Goal: Transaction & Acquisition: Purchase product/service

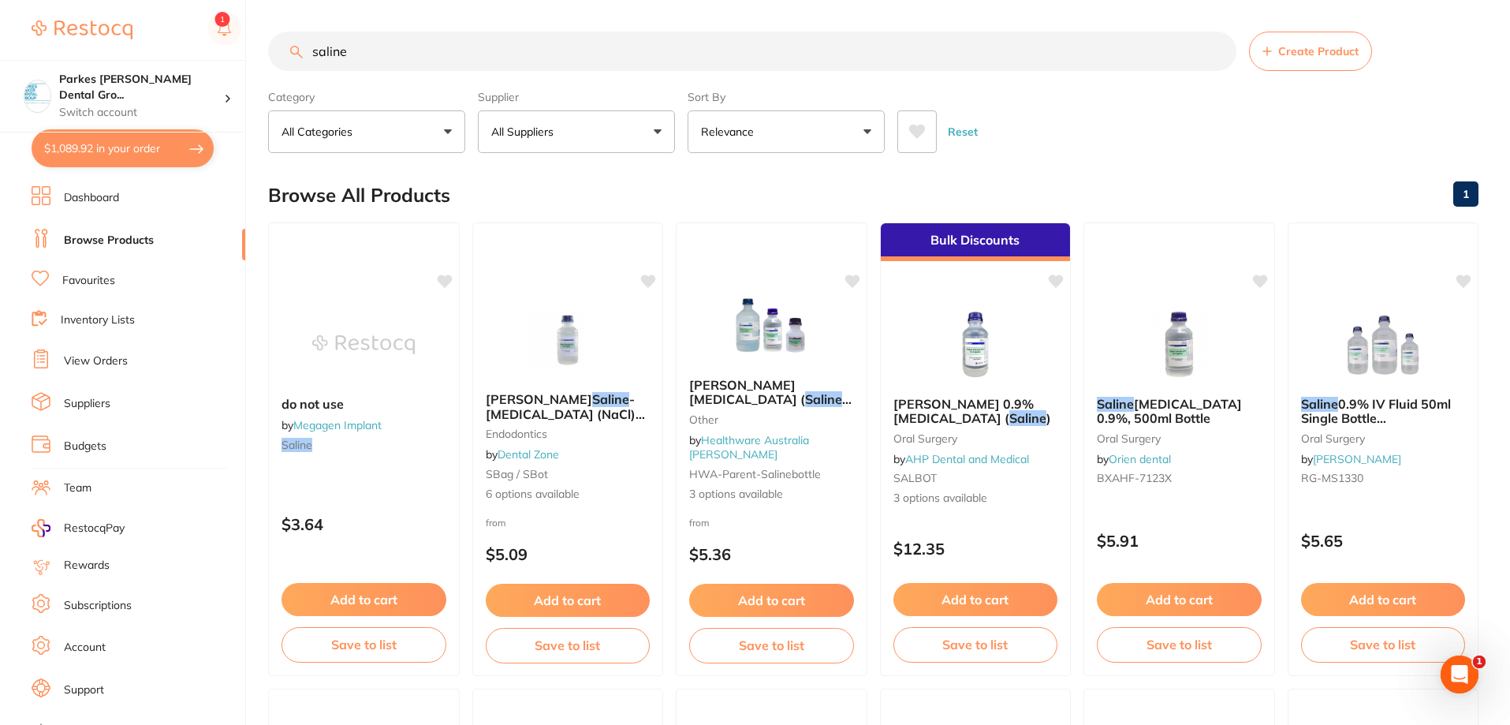
click at [144, 151] on button "$1,089.92 in your order" at bounding box center [123, 148] width 182 height 38
checkbox input "true"
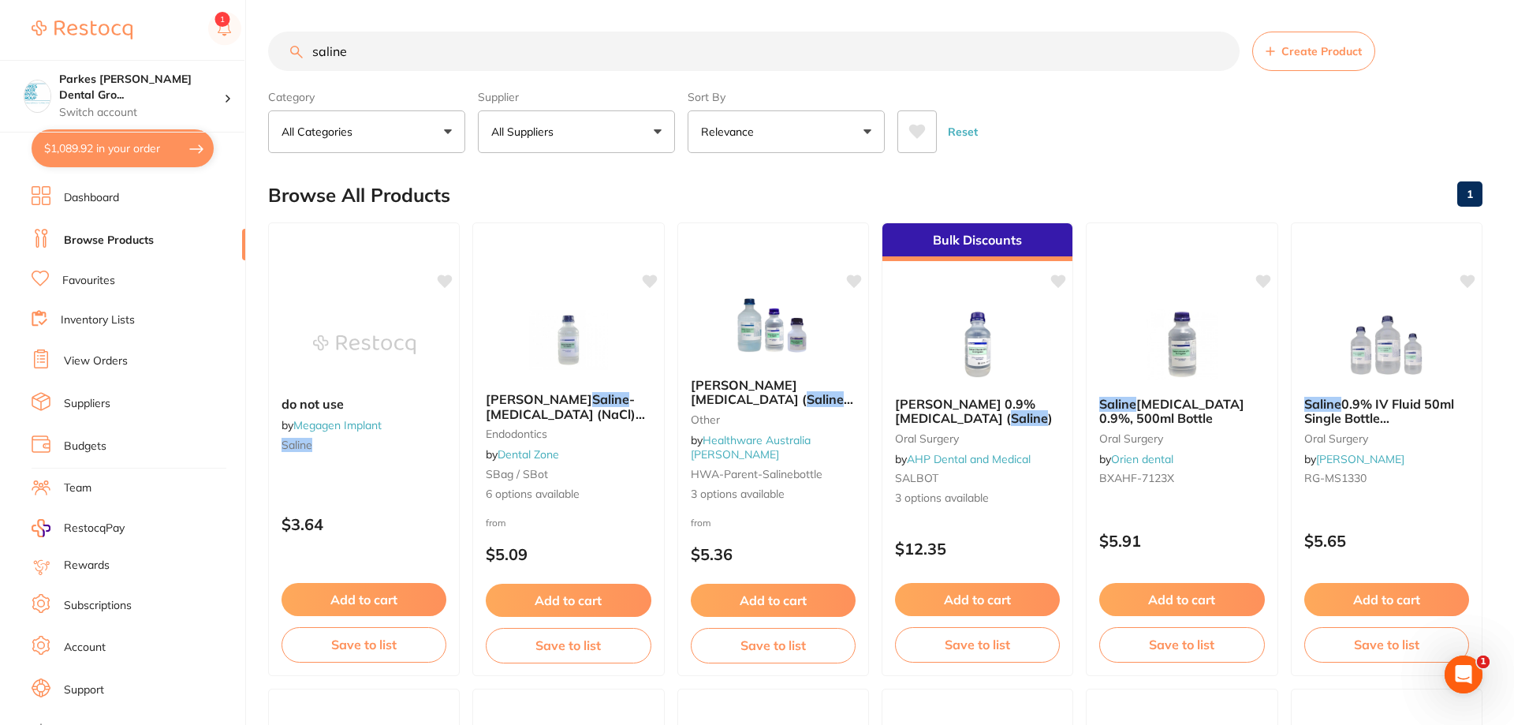
checkbox input "true"
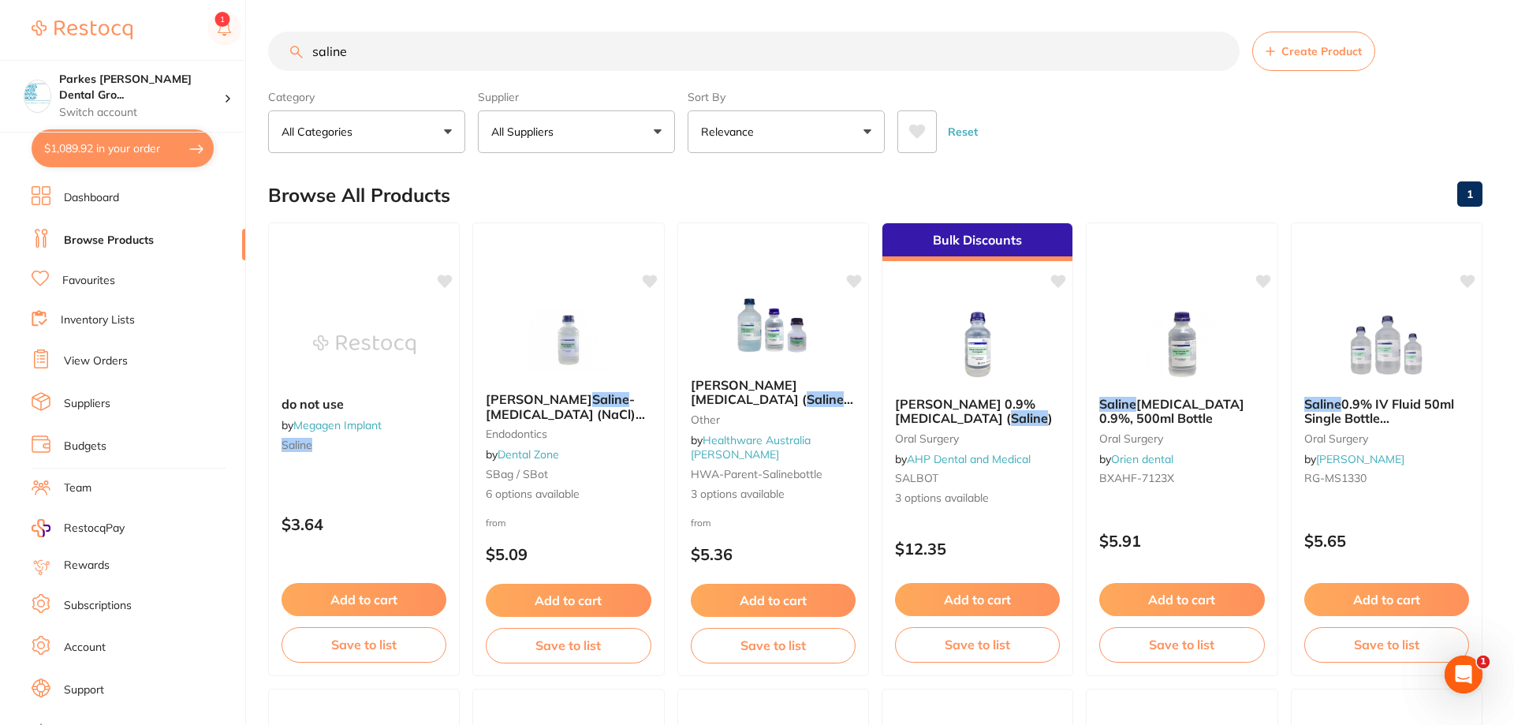
checkbox input "true"
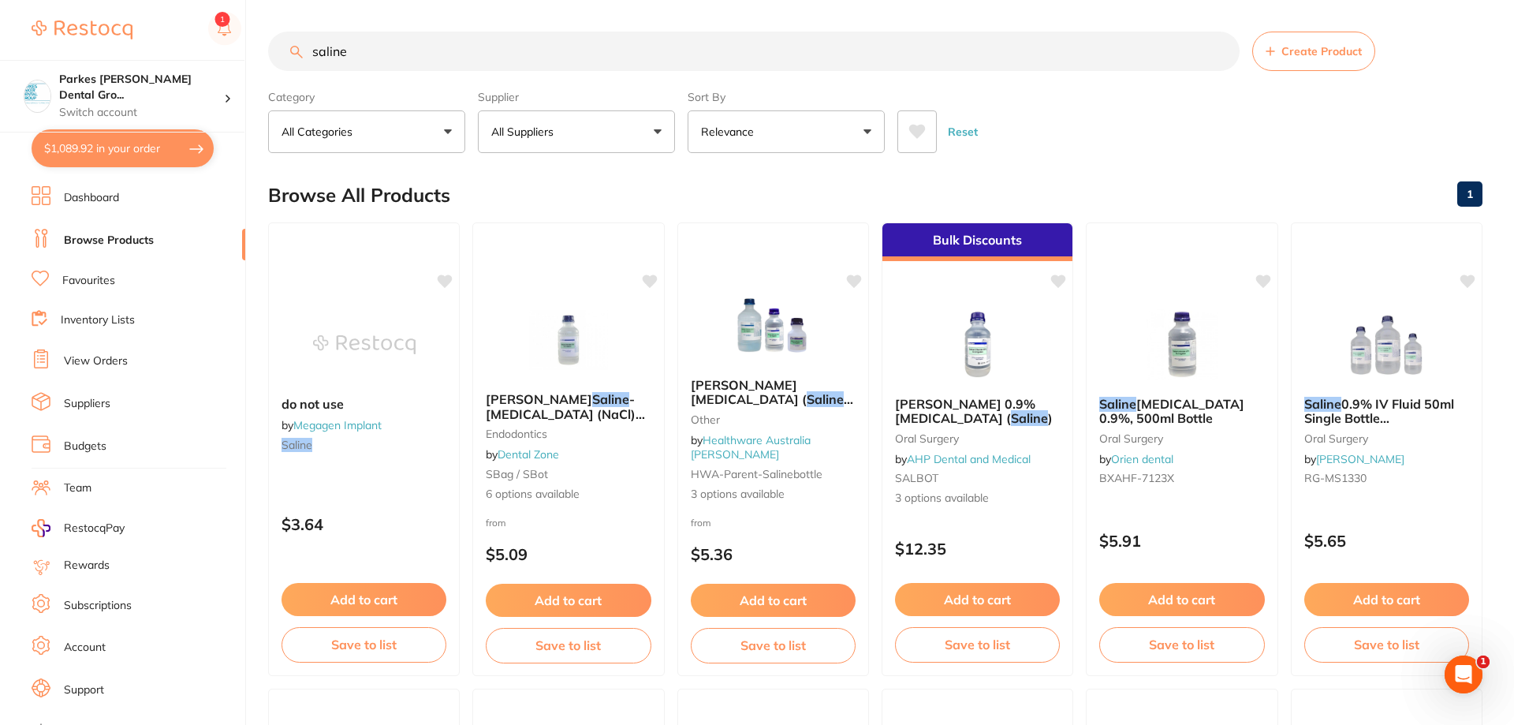
checkbox input "true"
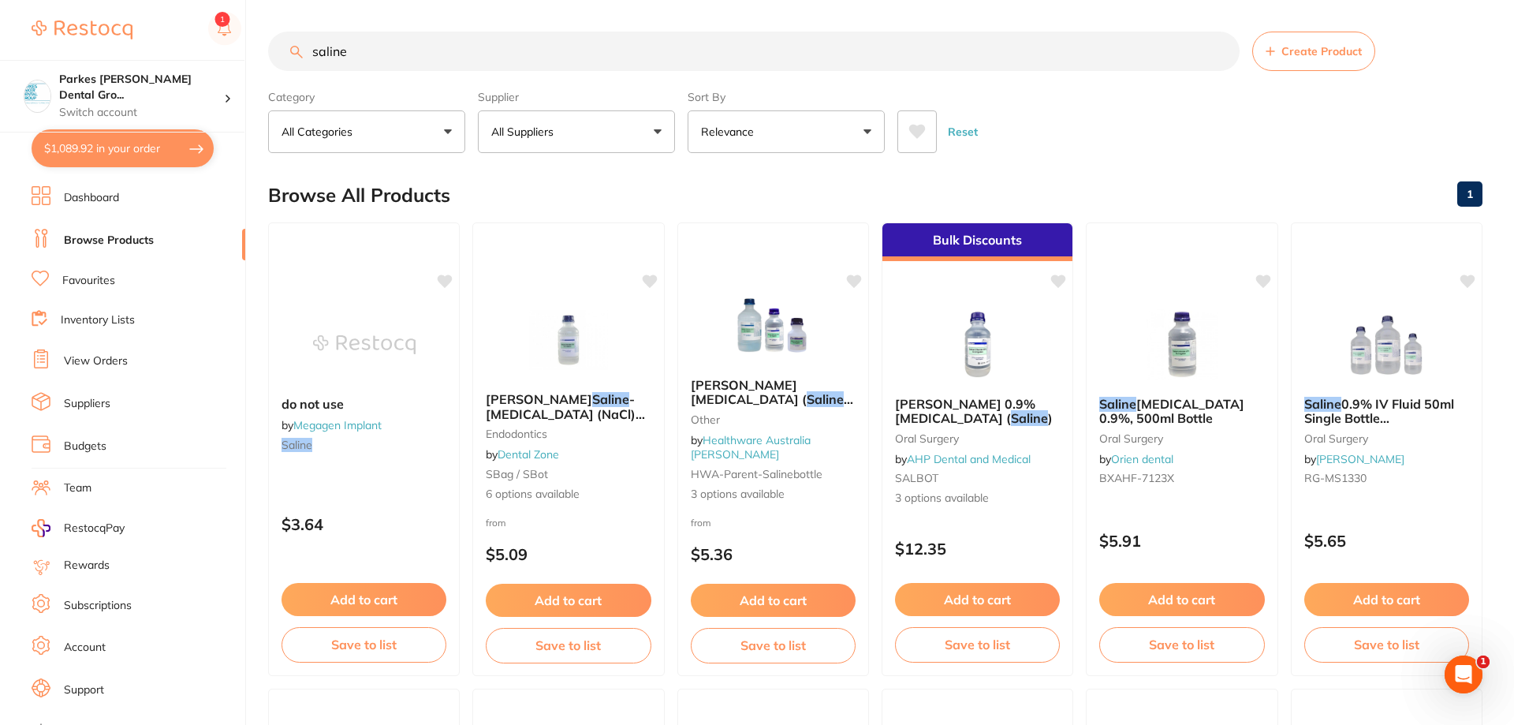
checkbox input "true"
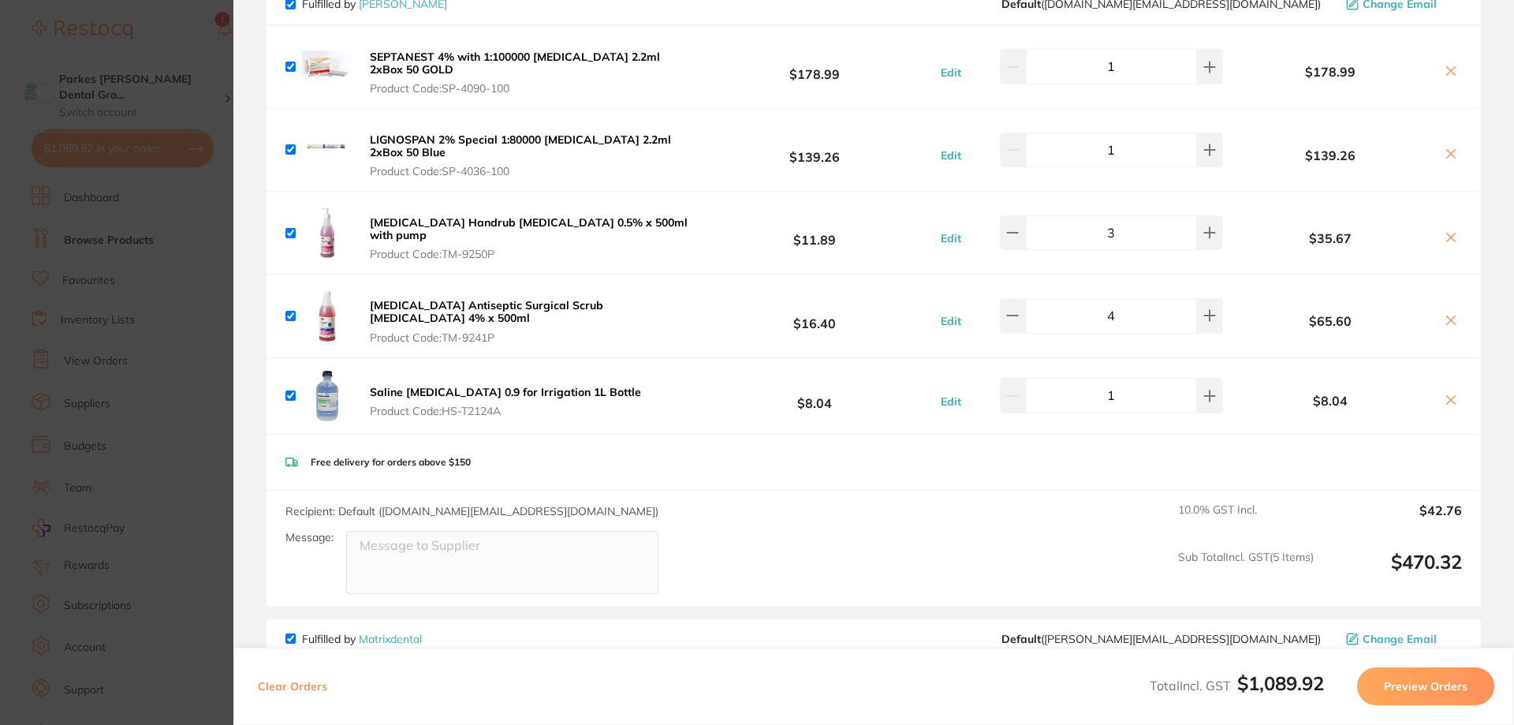
scroll to position [1420, 0]
click at [1448, 393] on icon at bounding box center [1451, 399] width 13 height 13
checkbox input "false"
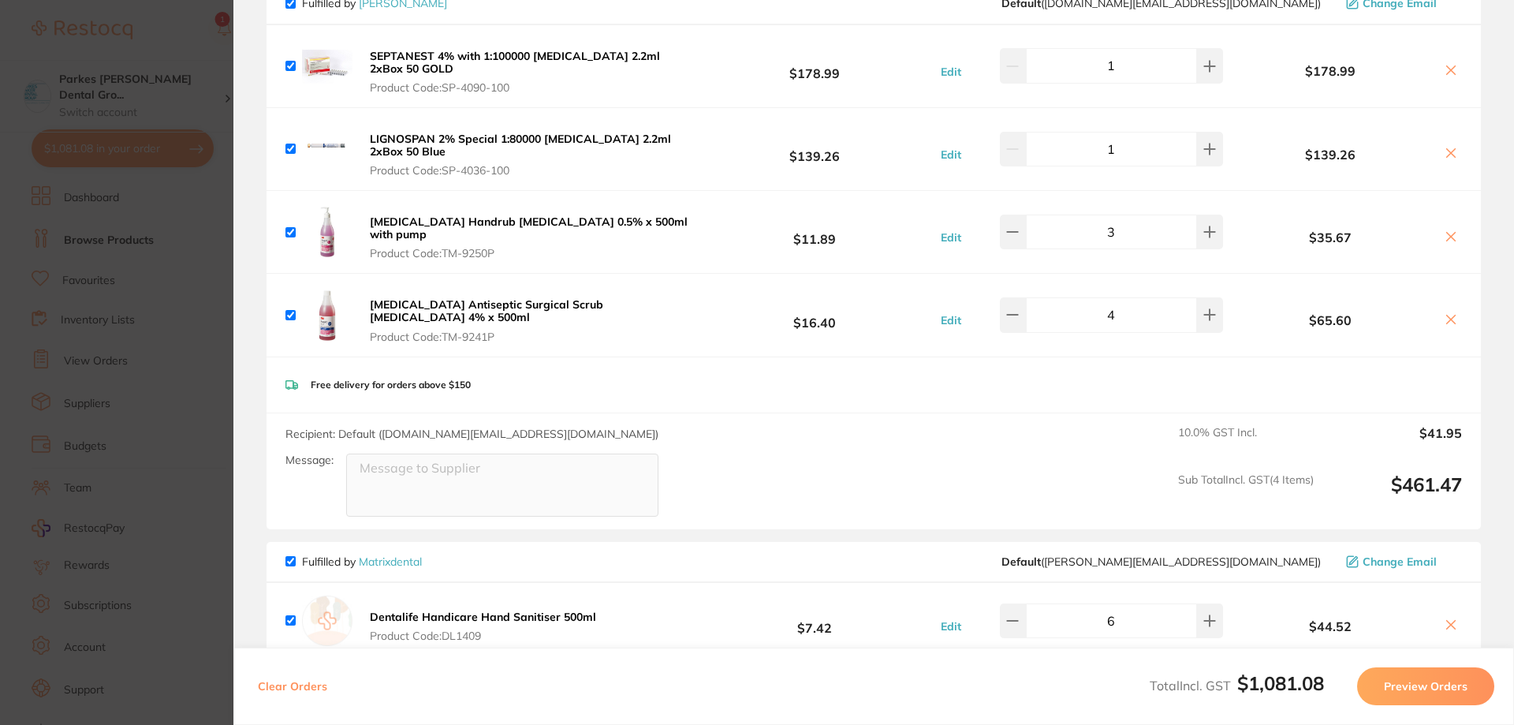
click at [160, 27] on section "Update RRP Set your pre negotiated price for this item. Item Agreed RRP (excl. …" at bounding box center [757, 362] width 1514 height 725
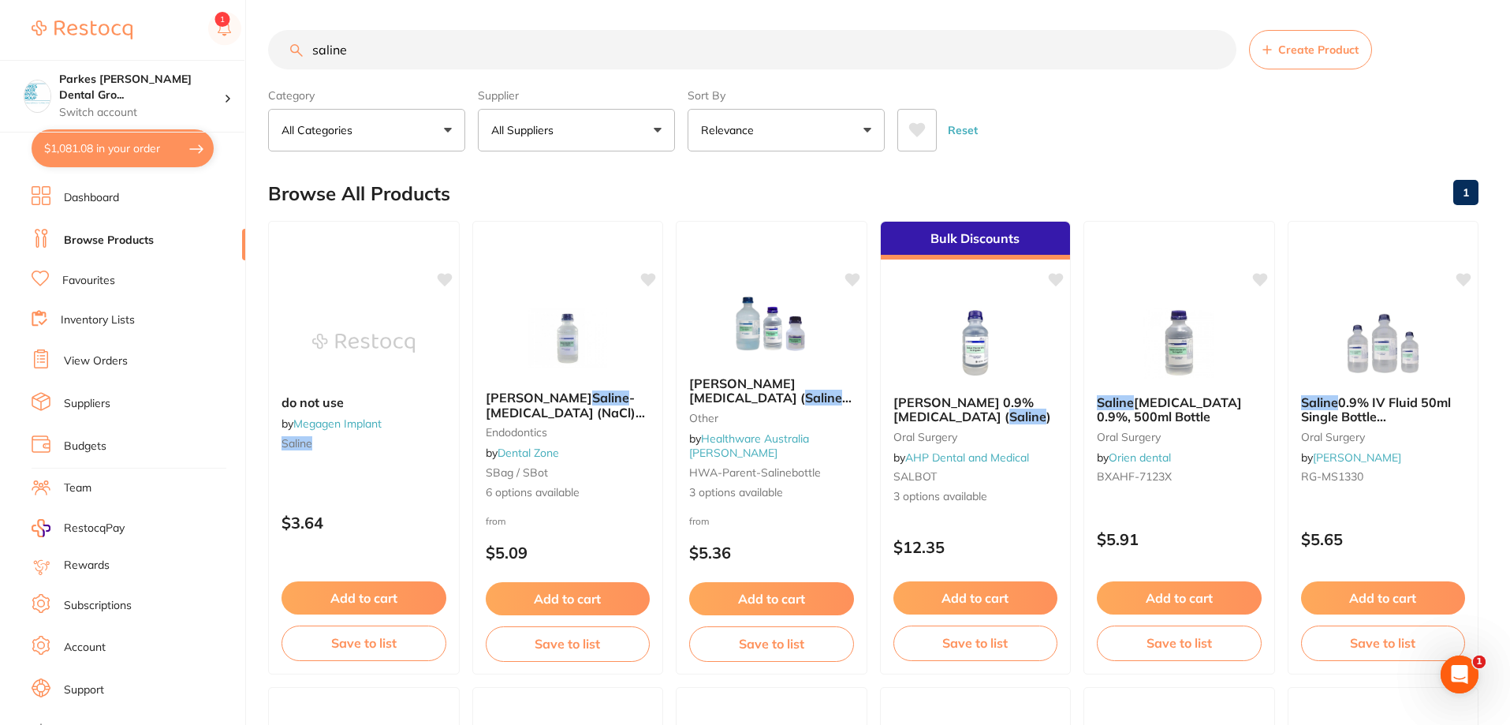
scroll to position [0, 0]
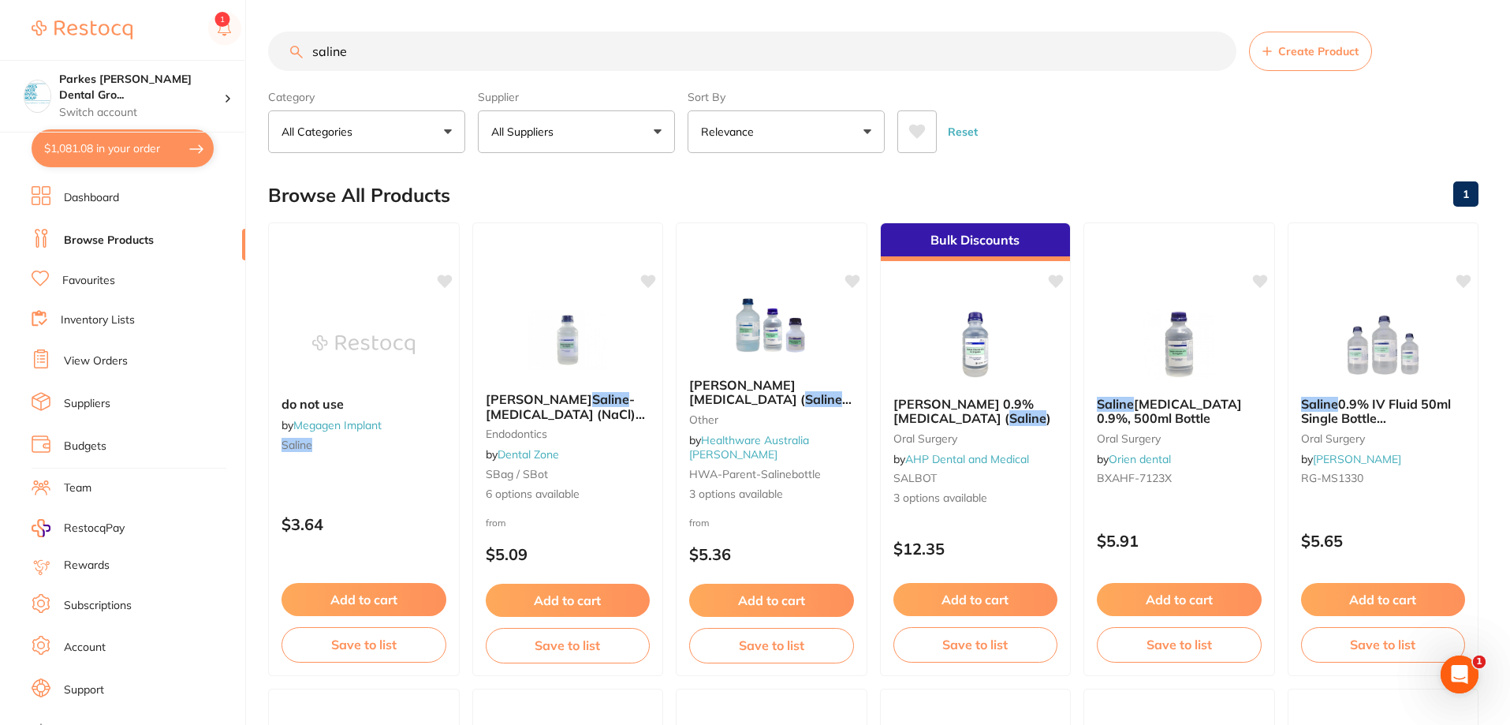
drag, startPoint x: 412, startPoint y: 58, endPoint x: 216, endPoint y: 58, distance: 196.4
click at [217, 58] on div "$1,081.08 Parkes [PERSON_NAME] Dental Gro... Switch account Parkes [PERSON_NAME…" at bounding box center [755, 362] width 1510 height 725
type input "d"
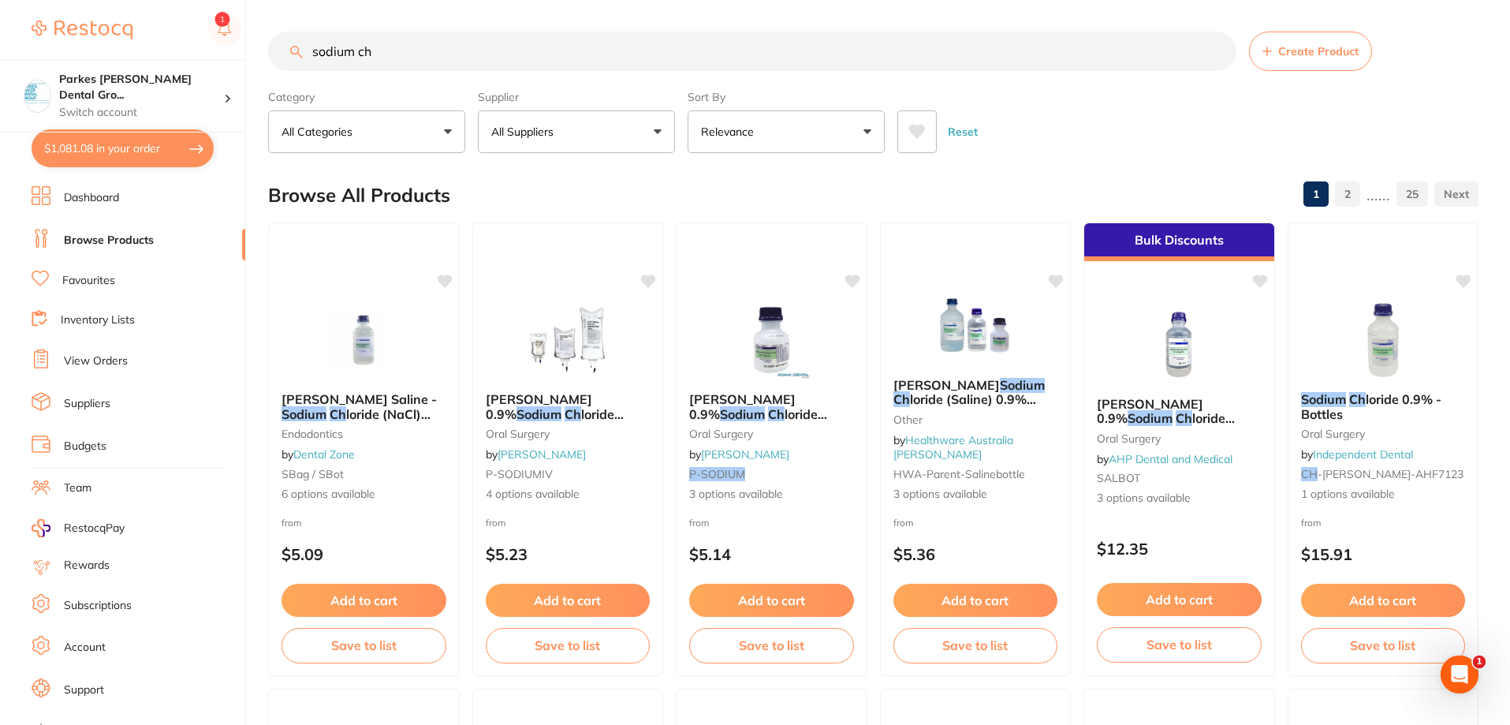
type input "sodium ch"
click at [580, 125] on button "All Suppliers" at bounding box center [576, 131] width 197 height 43
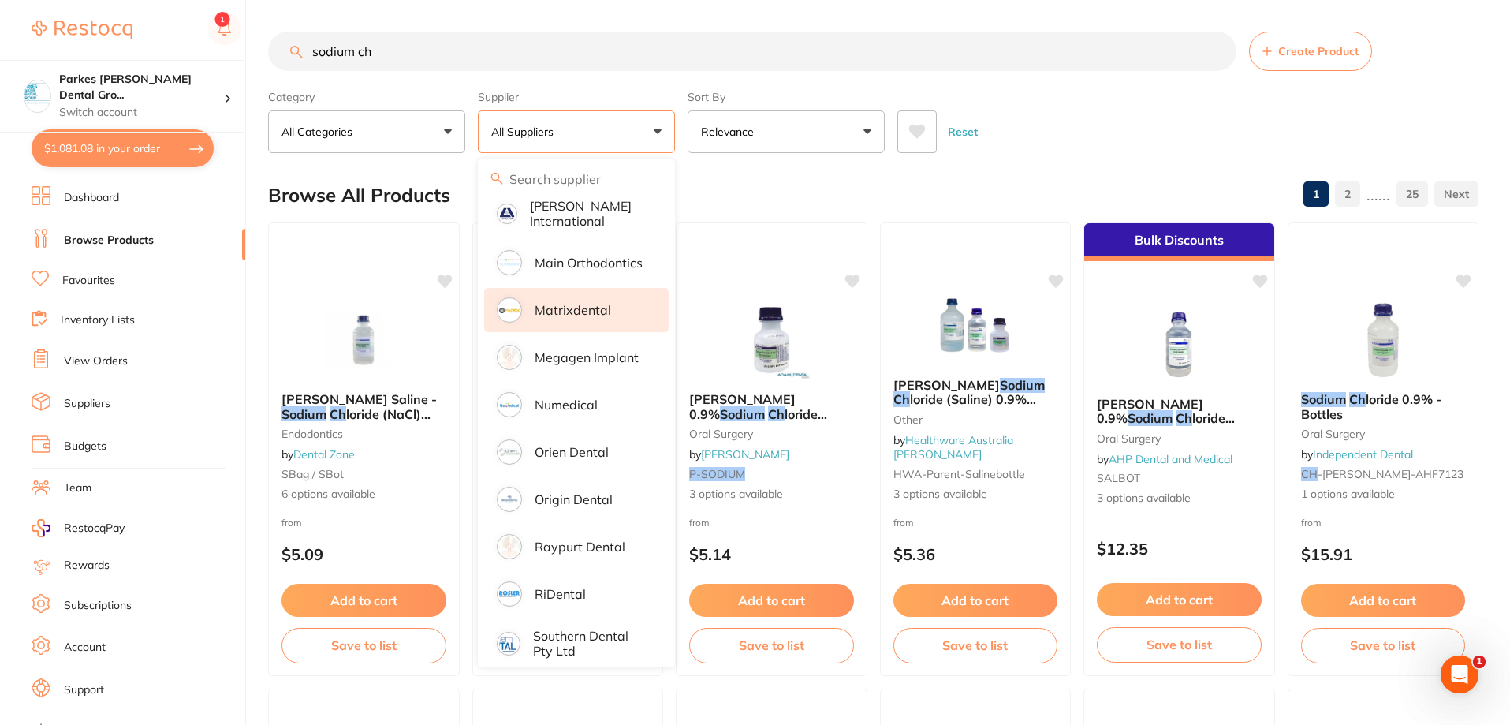
scroll to position [946, 0]
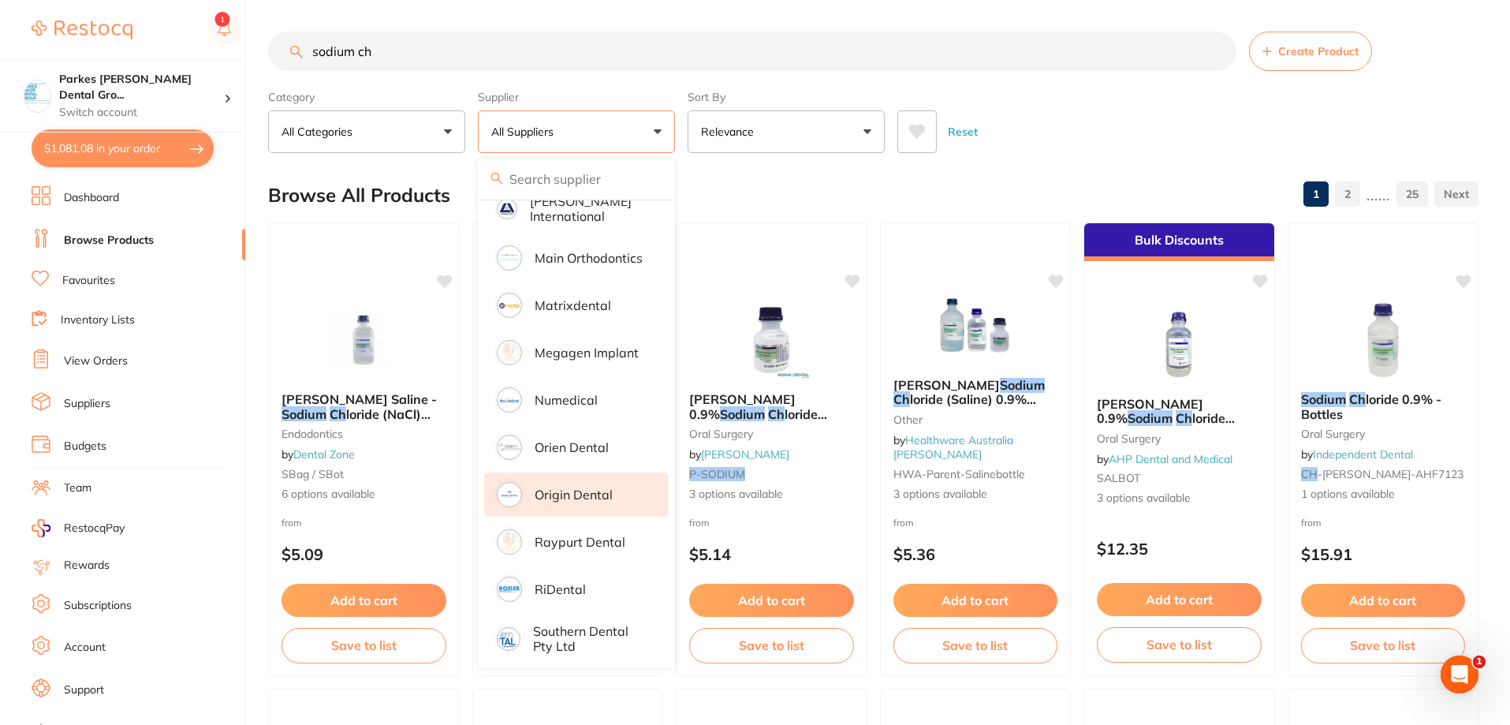
click at [599, 487] on p "Origin Dental" at bounding box center [574, 494] width 78 height 14
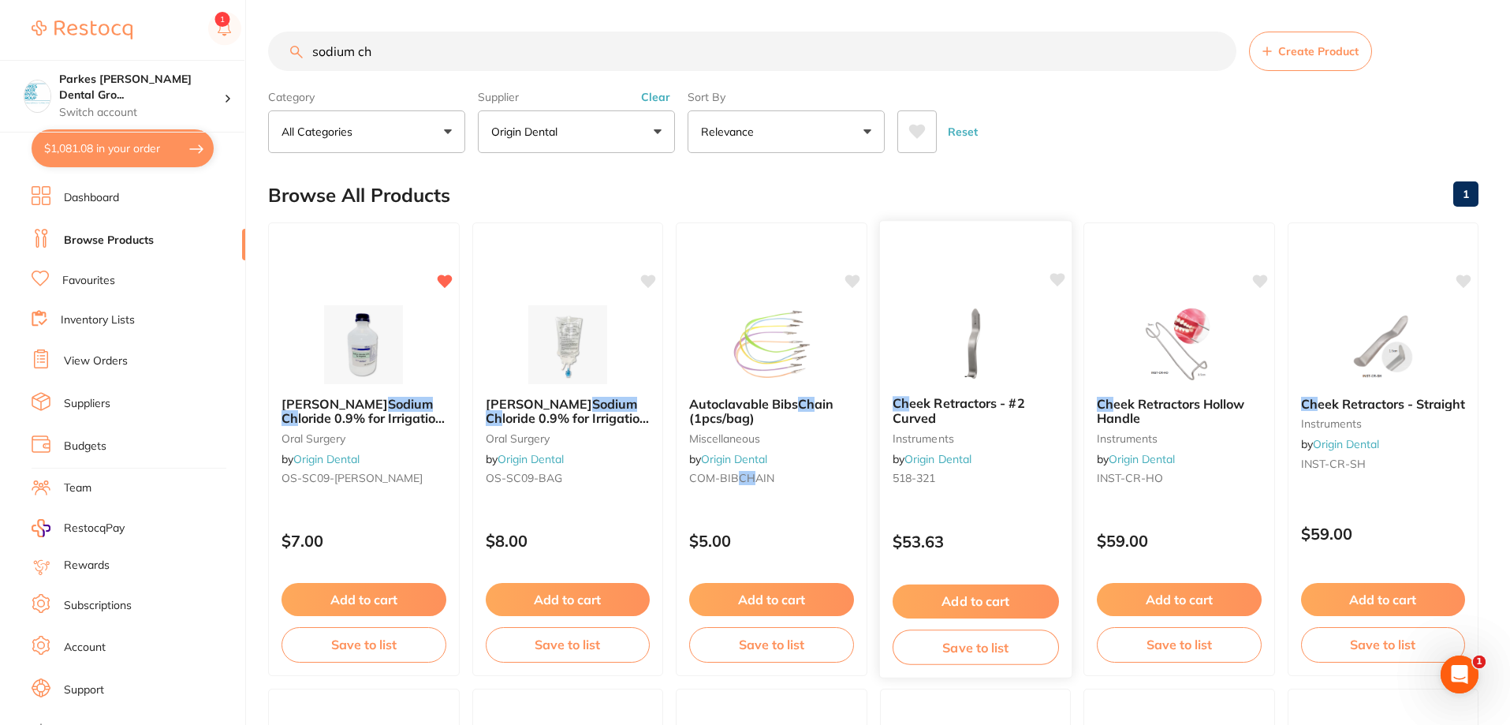
scroll to position [0, 0]
click at [367, 595] on button "Add to cart" at bounding box center [364, 601] width 166 height 34
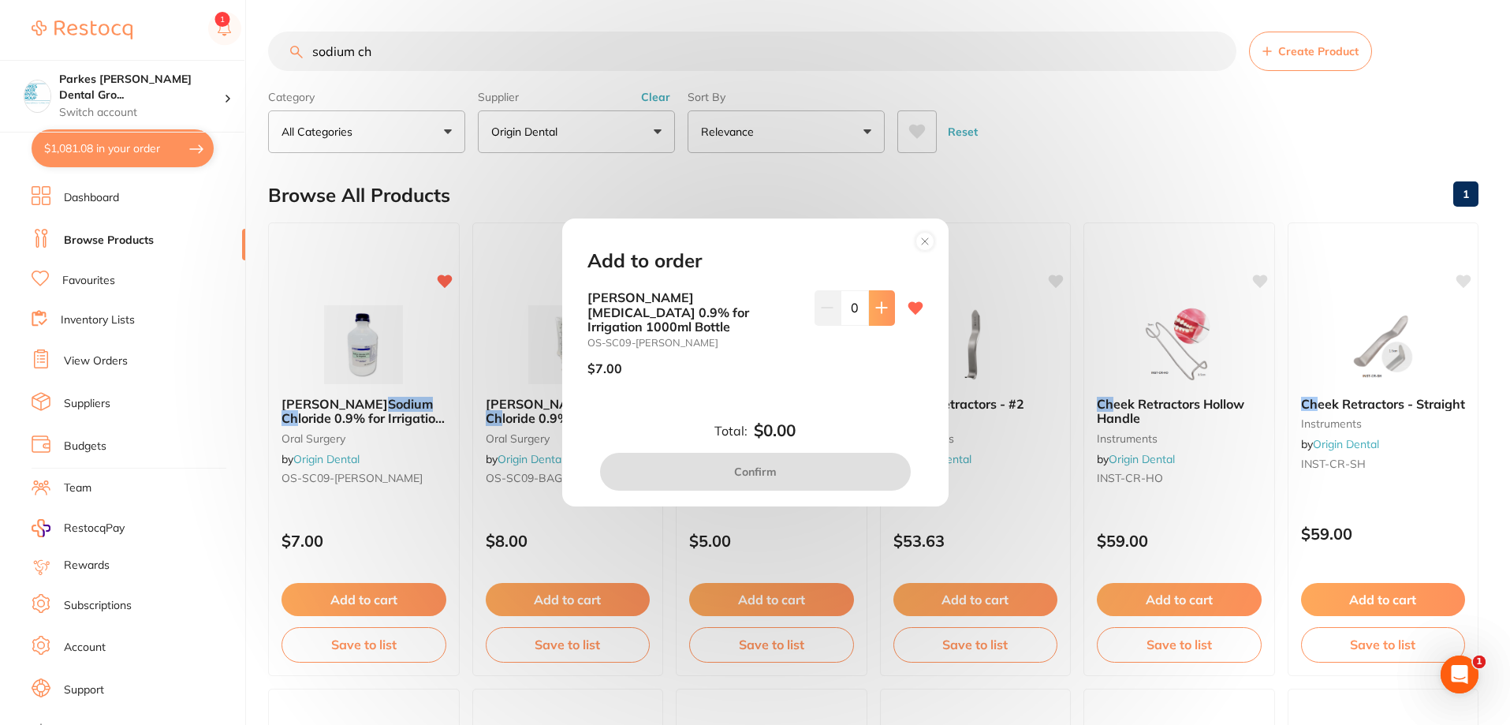
click at [880, 325] on button at bounding box center [882, 307] width 26 height 35
type input "1"
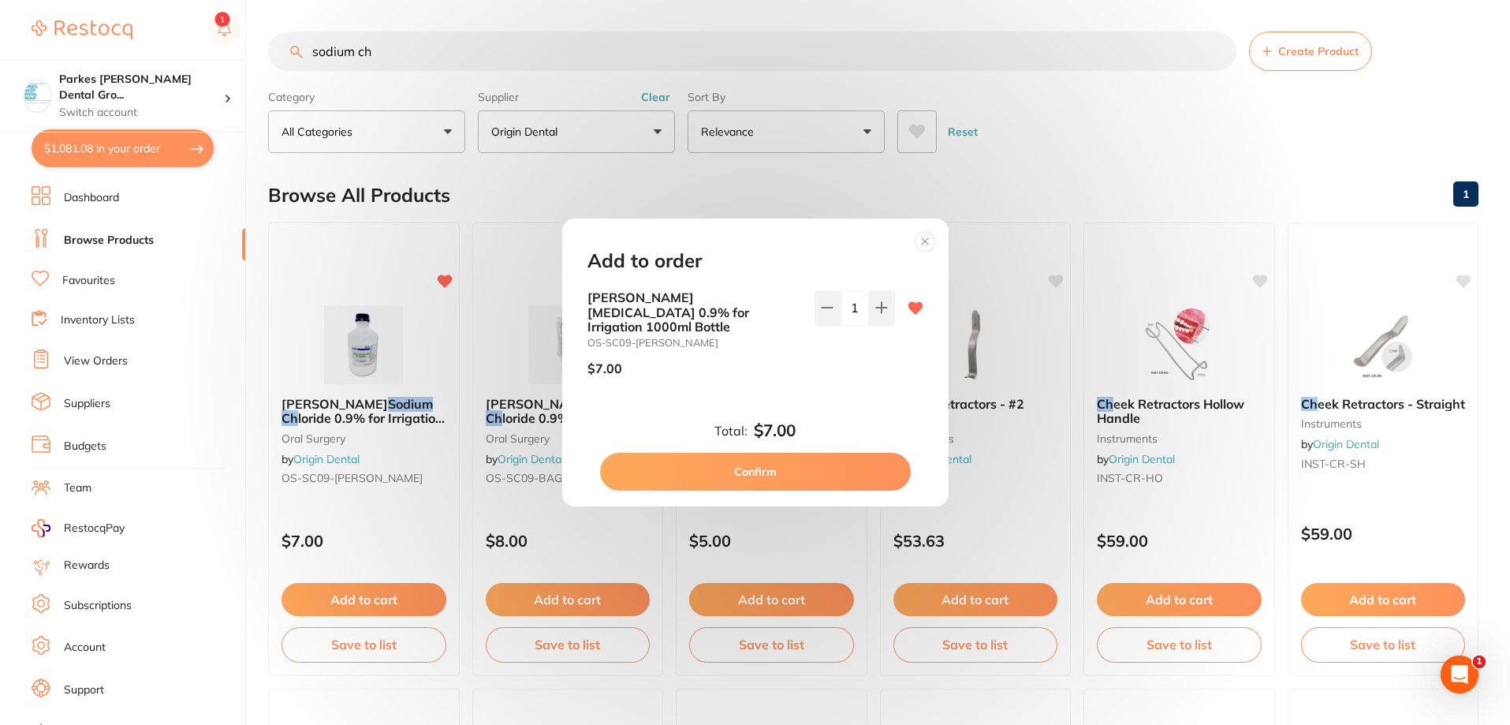
click at [774, 472] on button "Confirm" at bounding box center [755, 472] width 311 height 38
checkbox input "true"
checkbox input "false"
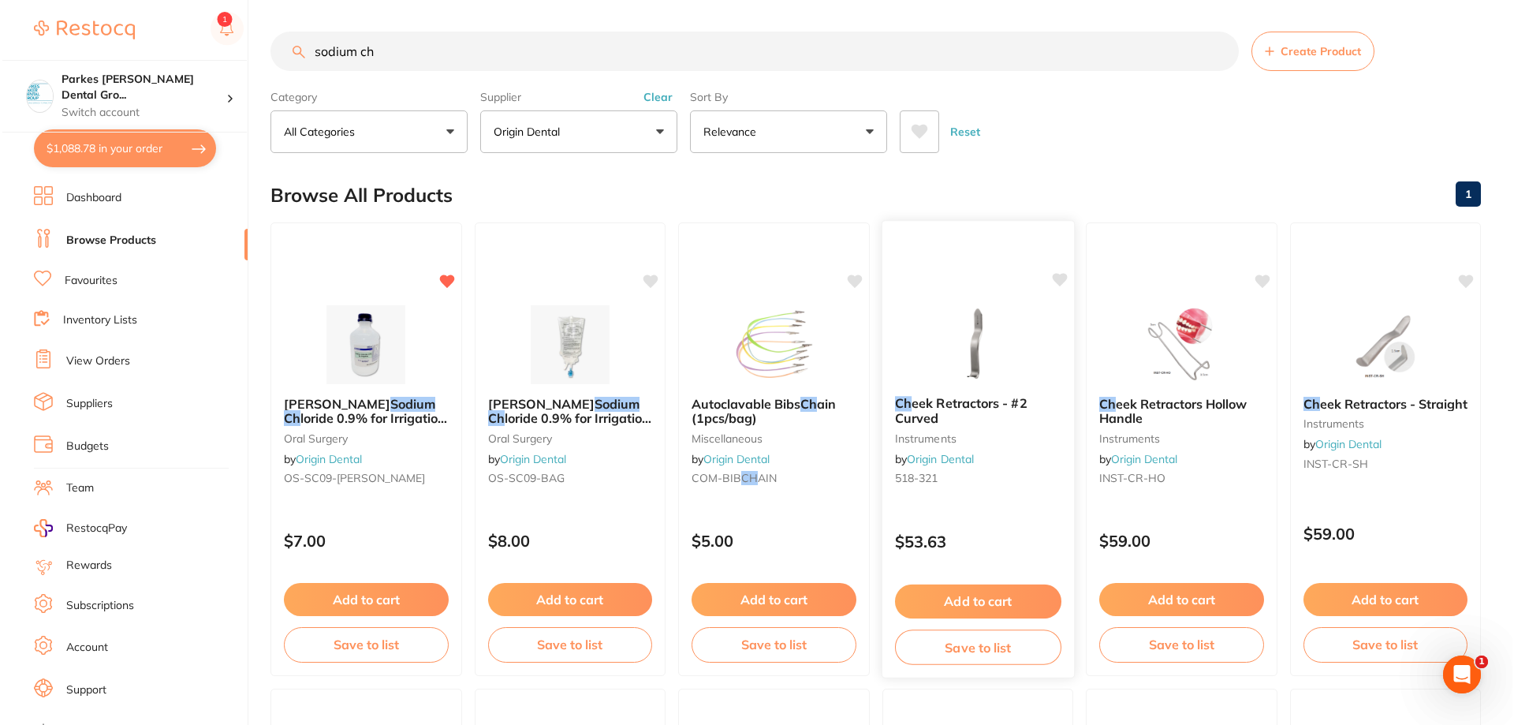
scroll to position [1496, 0]
click at [939, 347] on img at bounding box center [975, 344] width 103 height 80
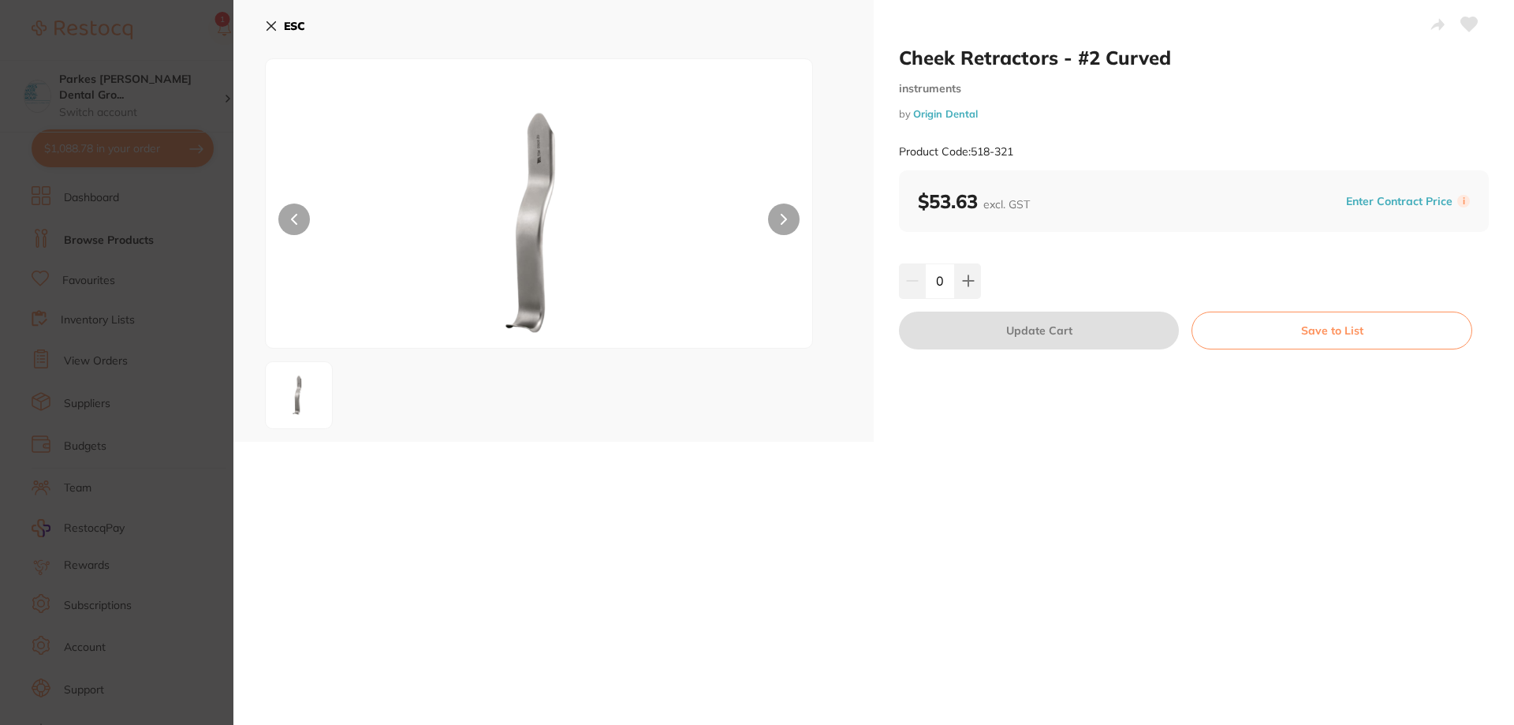
click at [280, 31] on button "ESC" at bounding box center [285, 26] width 40 height 27
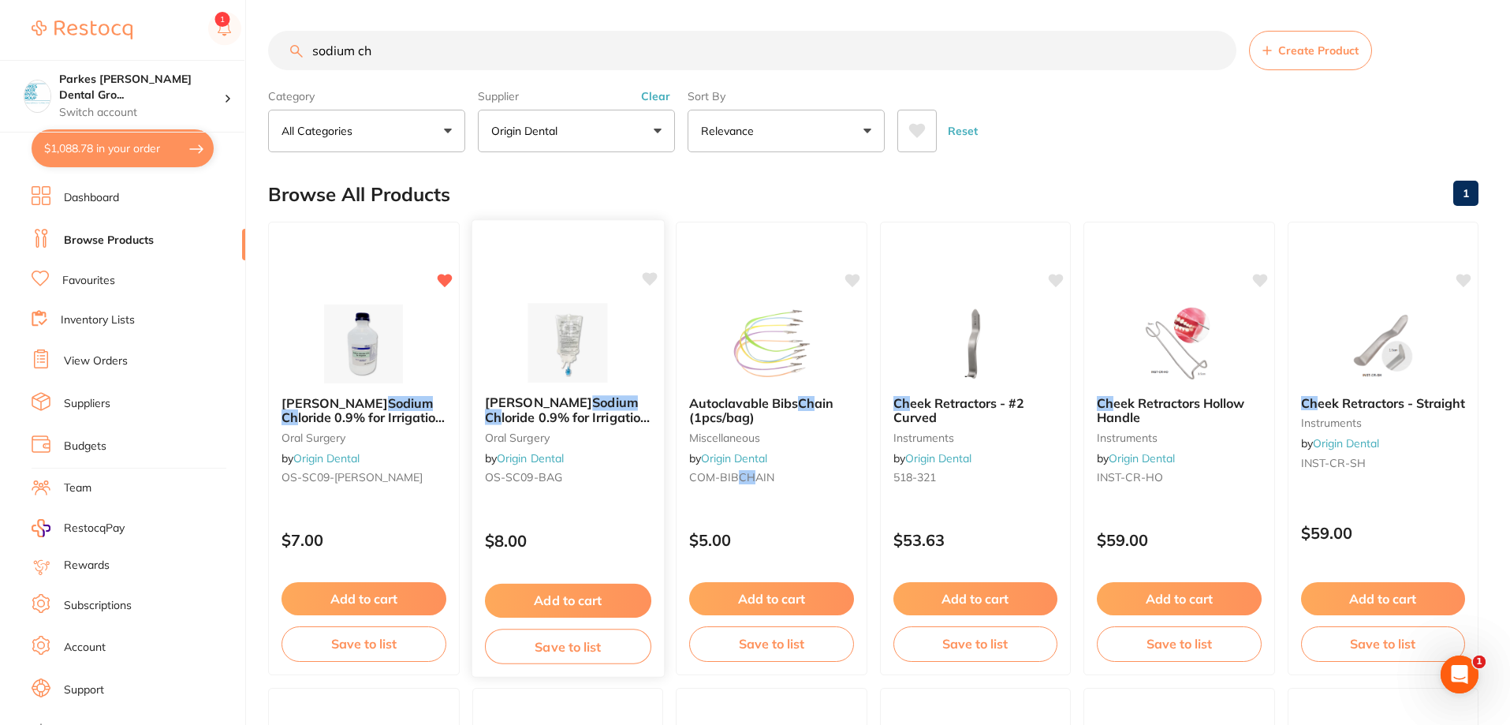
scroll to position [80, 0]
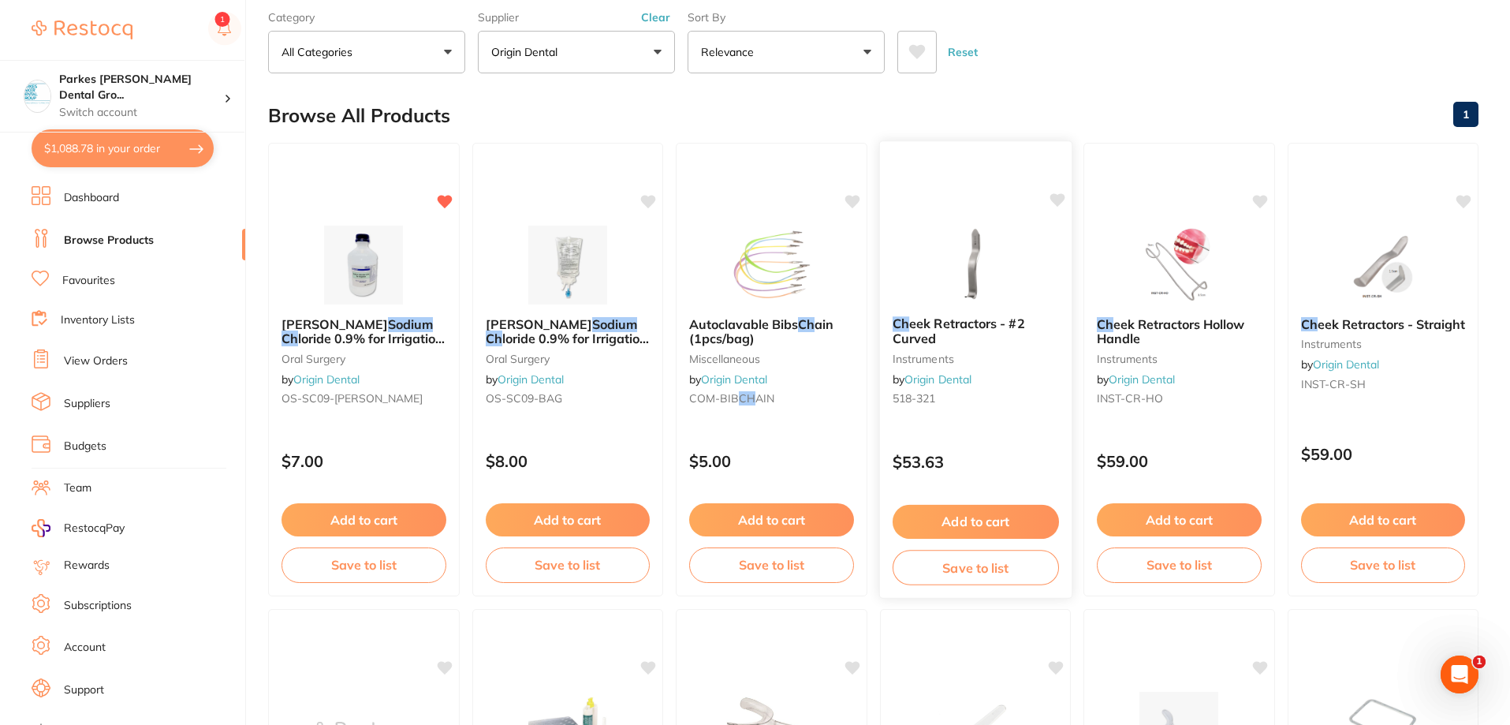
click at [1058, 198] on icon at bounding box center [1057, 199] width 15 height 13
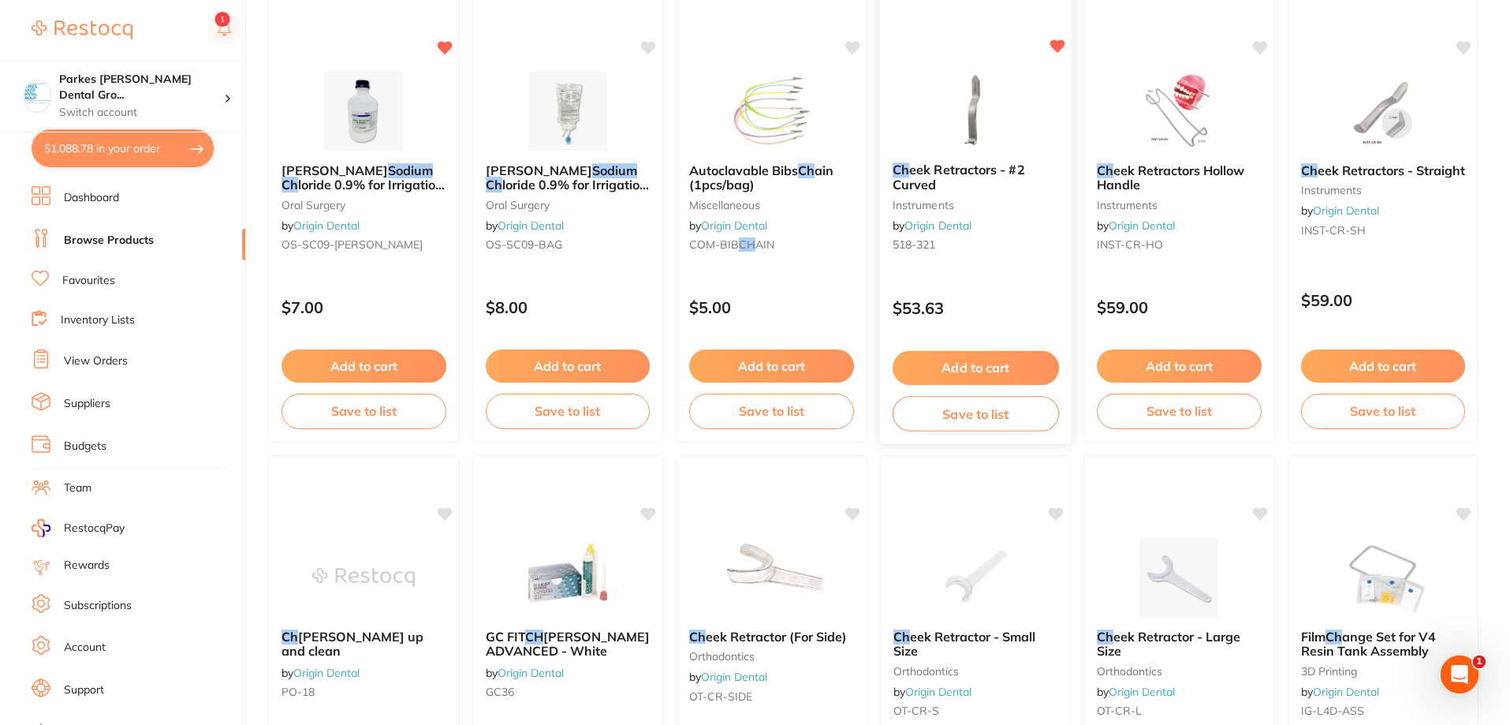
scroll to position [237, 0]
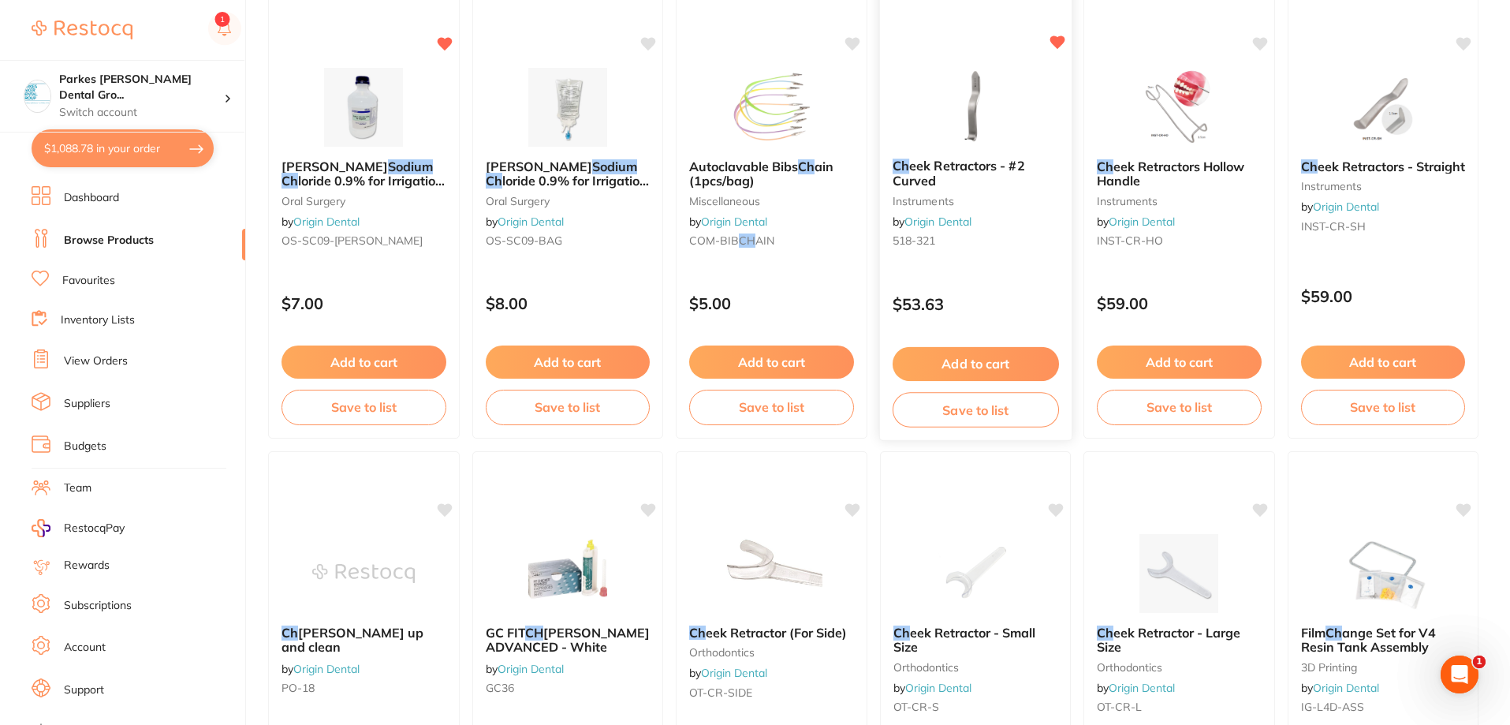
click at [1058, 43] on icon at bounding box center [1057, 41] width 15 height 13
click at [1465, 39] on icon at bounding box center [1464, 41] width 15 height 13
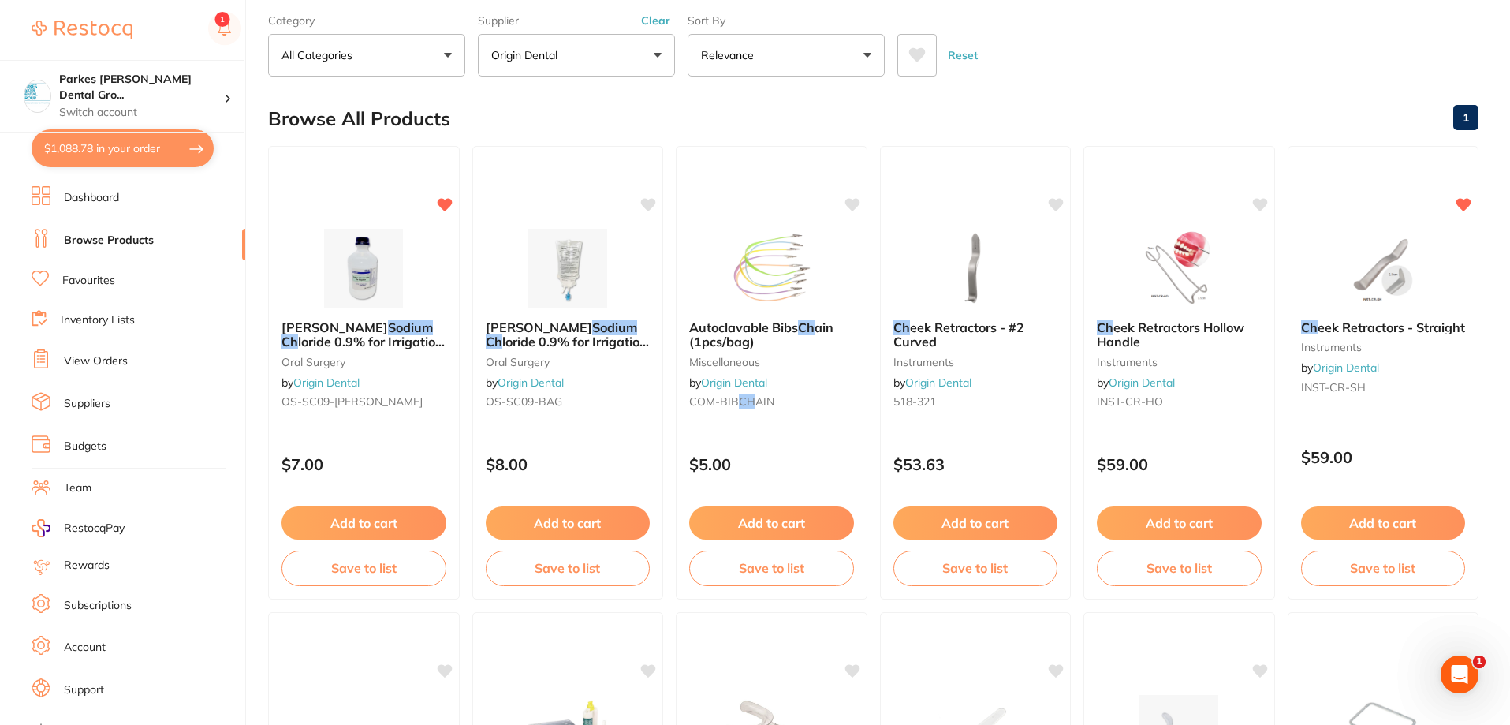
scroll to position [0, 0]
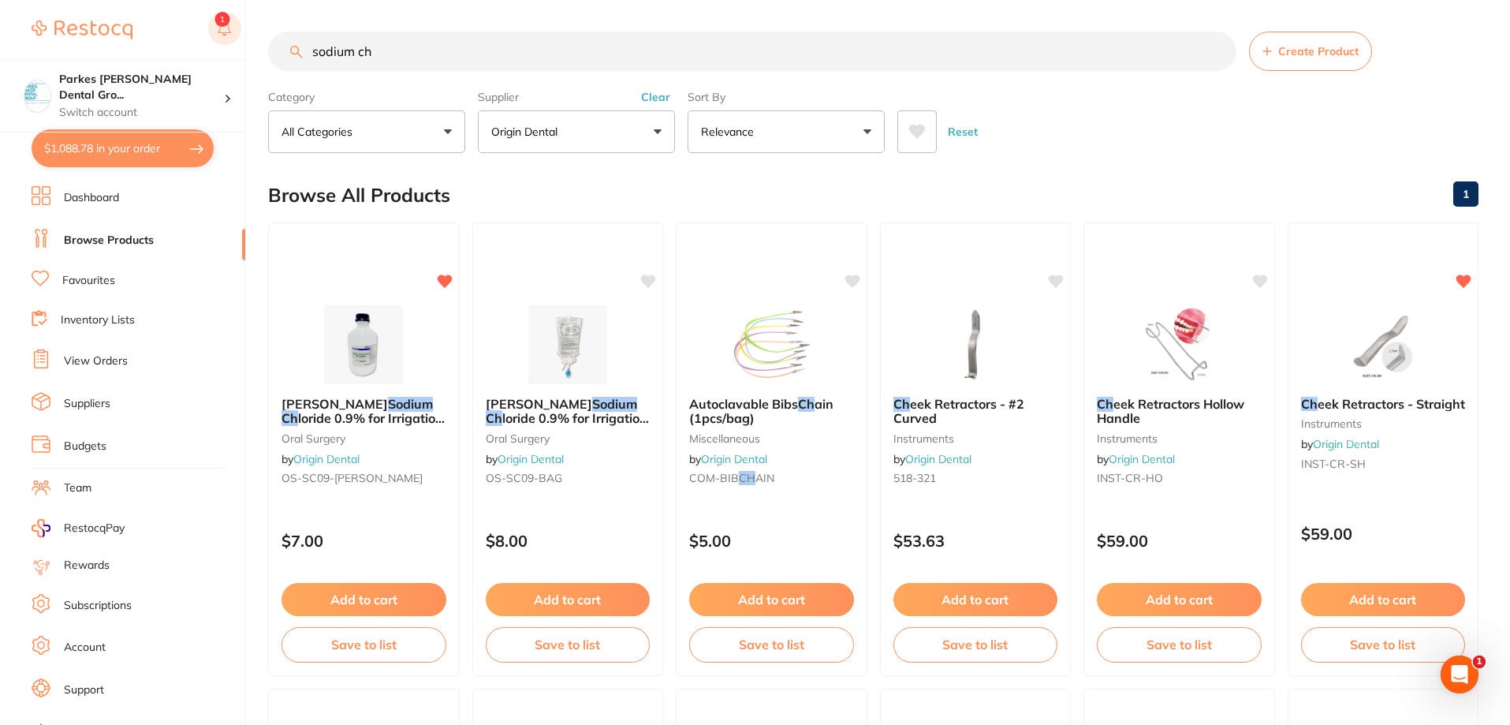
drag, startPoint x: 501, startPoint y: 54, endPoint x: 222, endPoint y: 39, distance: 278.8
click at [223, 39] on div "$1,088.78 Parkes [PERSON_NAME] Dental Gro... Switch account Parkes [PERSON_NAME…" at bounding box center [755, 362] width 1510 height 725
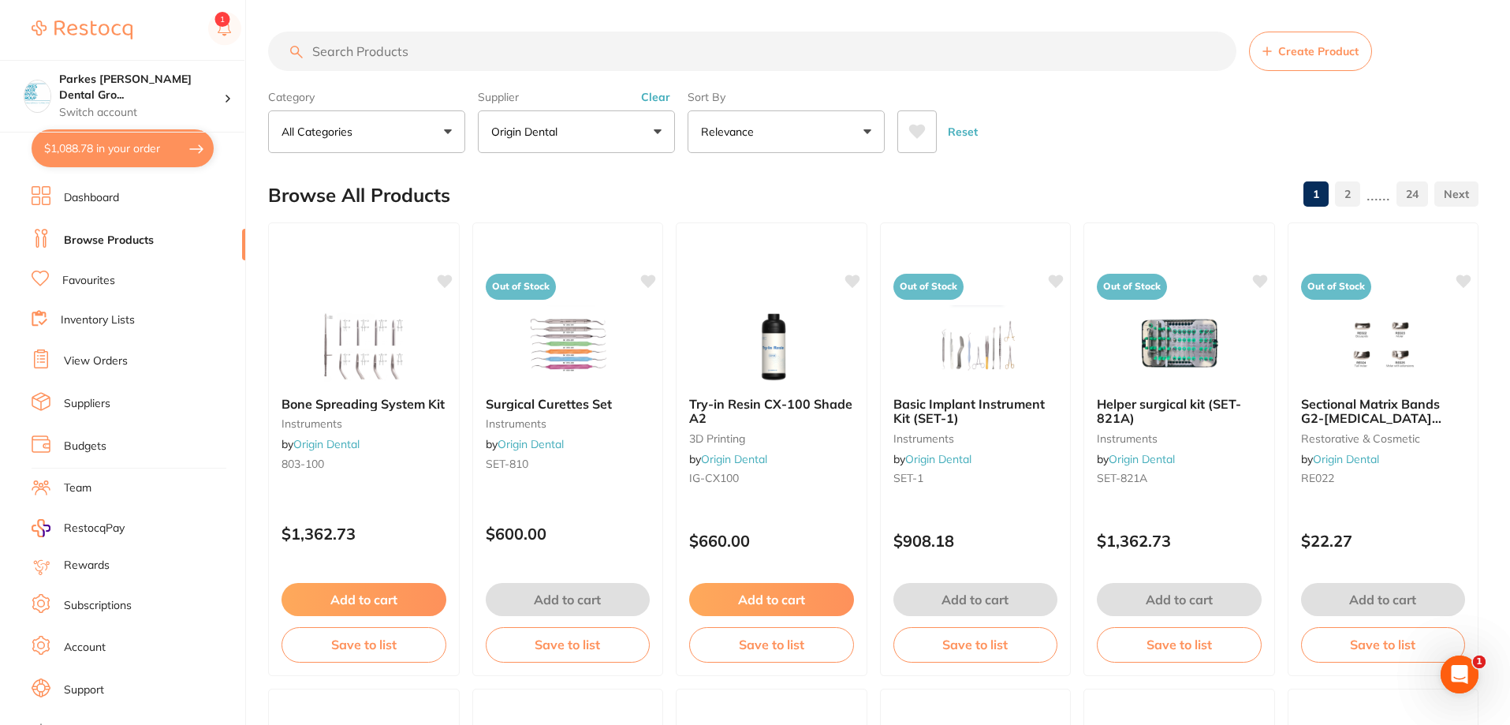
click at [659, 100] on button "Clear" at bounding box center [655, 97] width 39 height 14
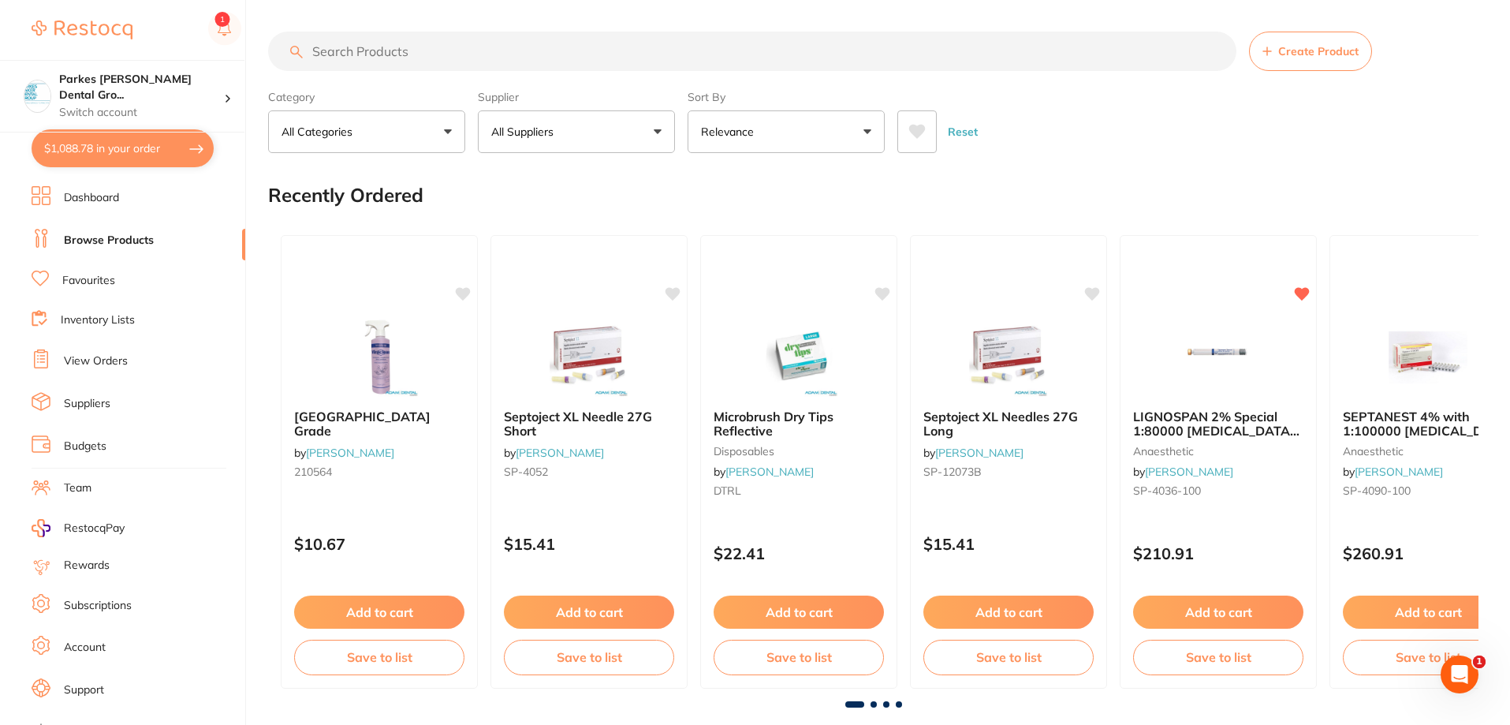
click at [406, 50] on input "search" at bounding box center [752, 51] width 968 height 39
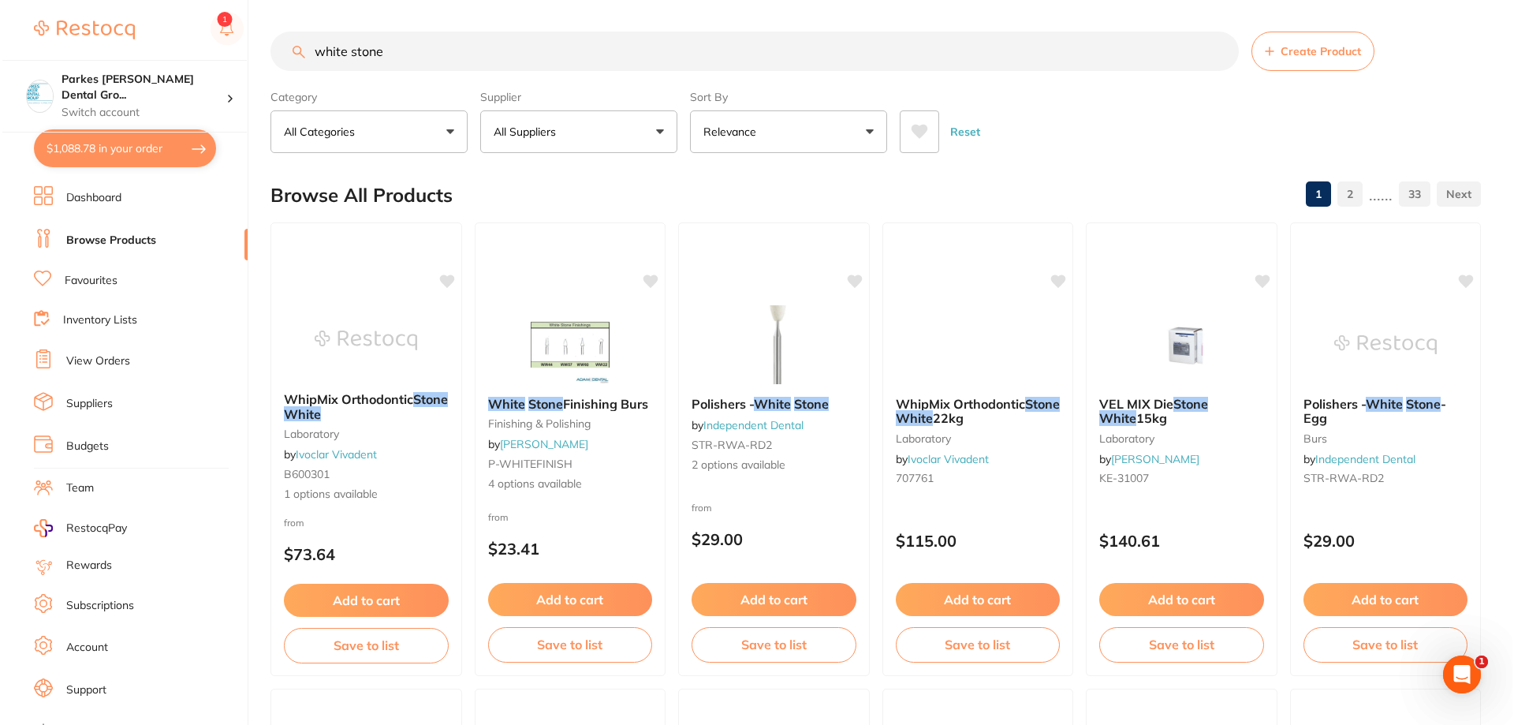
scroll to position [0, 0]
type input "white stone"
click at [801, 491] on div "Polishers - White Stone by Independent Dental STR-RWA-RD2 2 options available f…" at bounding box center [771, 449] width 193 height 458
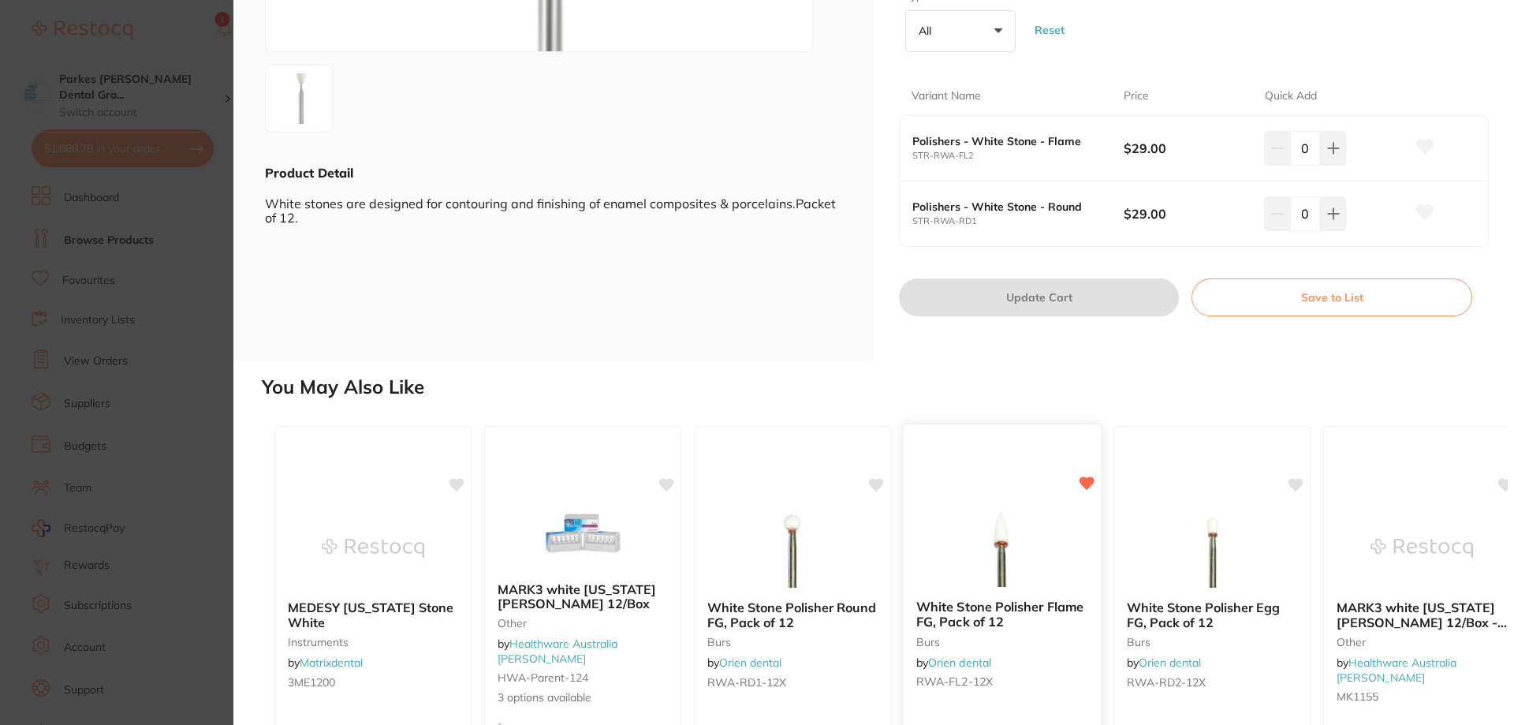
scroll to position [394, 0]
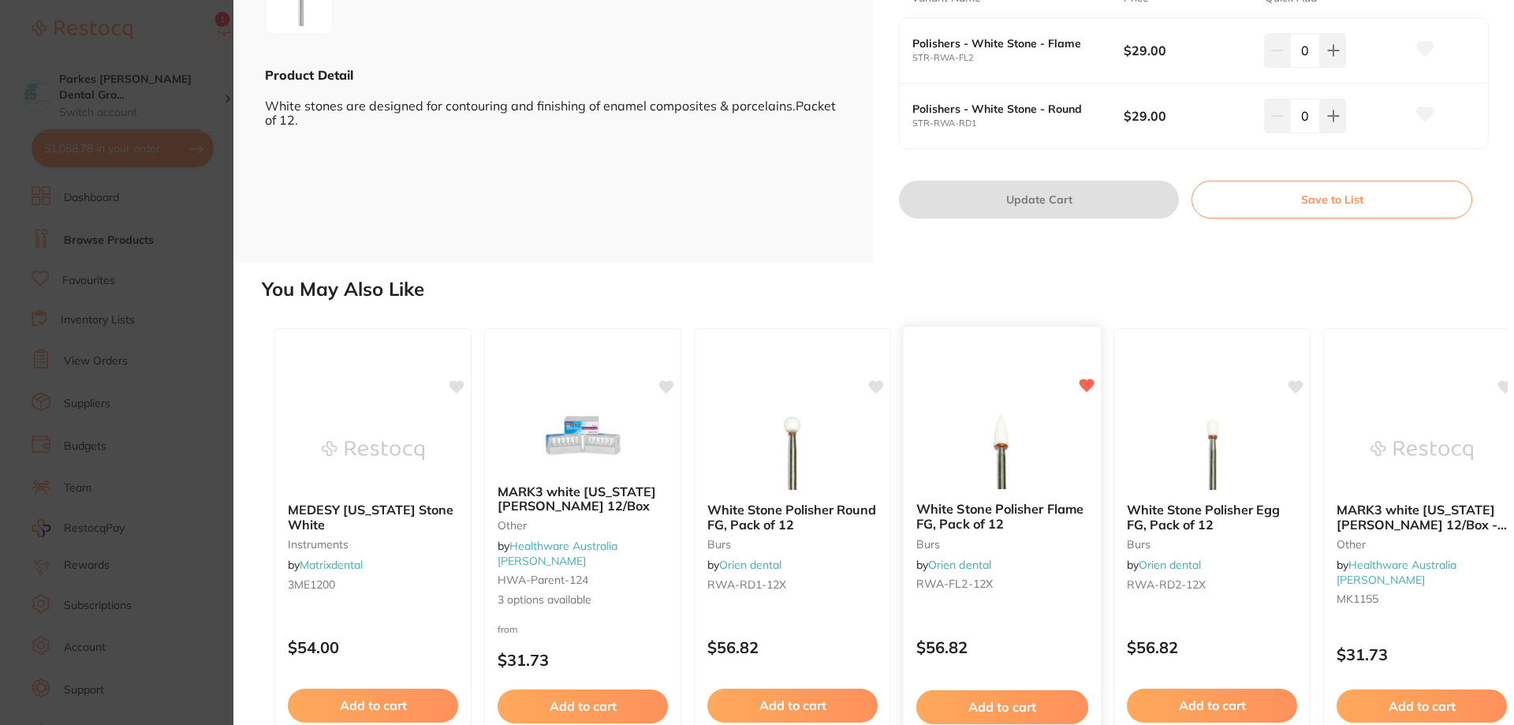
click at [1036, 553] on div "White Stone Polisher Flame FG, Pack of 12 burs by Orien dental RWA-FL2-12X" at bounding box center [1002, 549] width 197 height 121
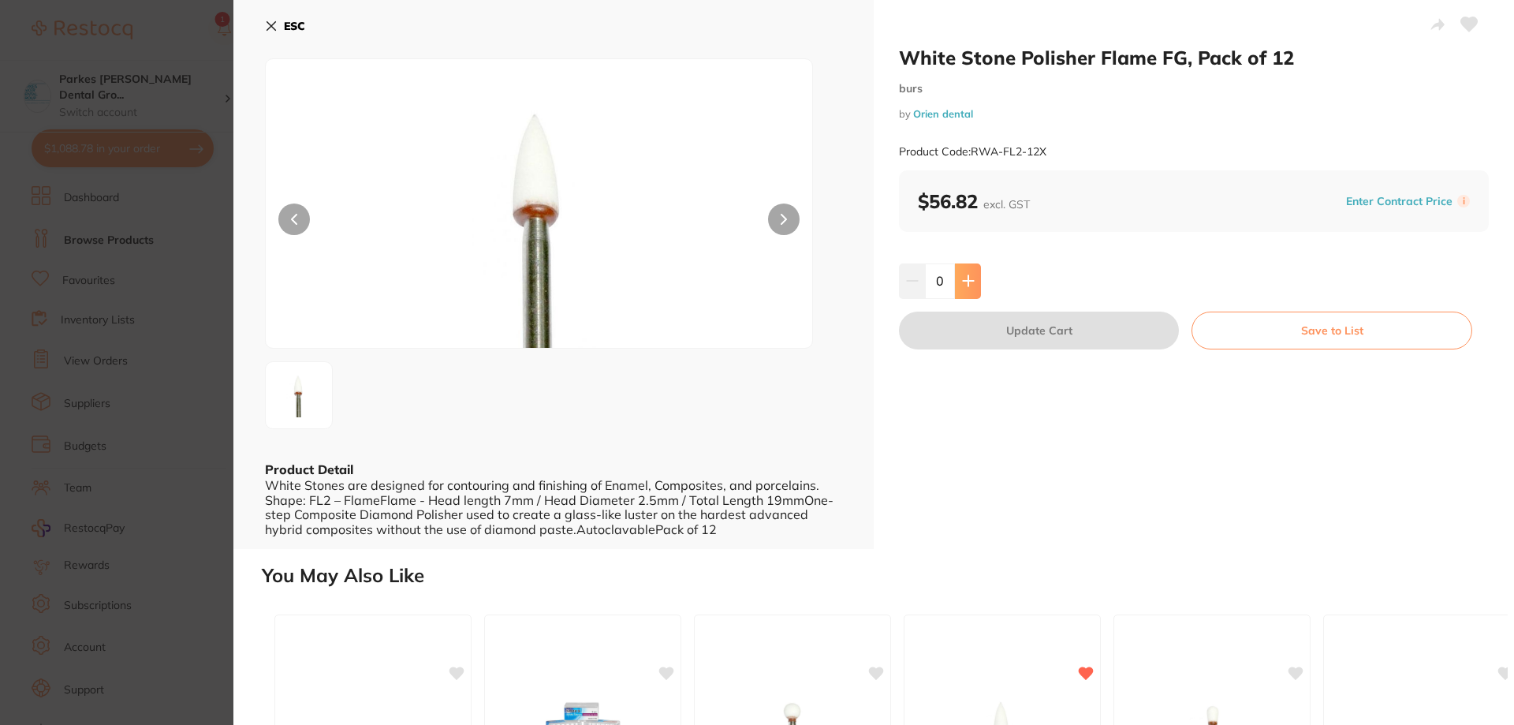
click at [966, 278] on icon at bounding box center [968, 281] width 10 height 10
type input "1"
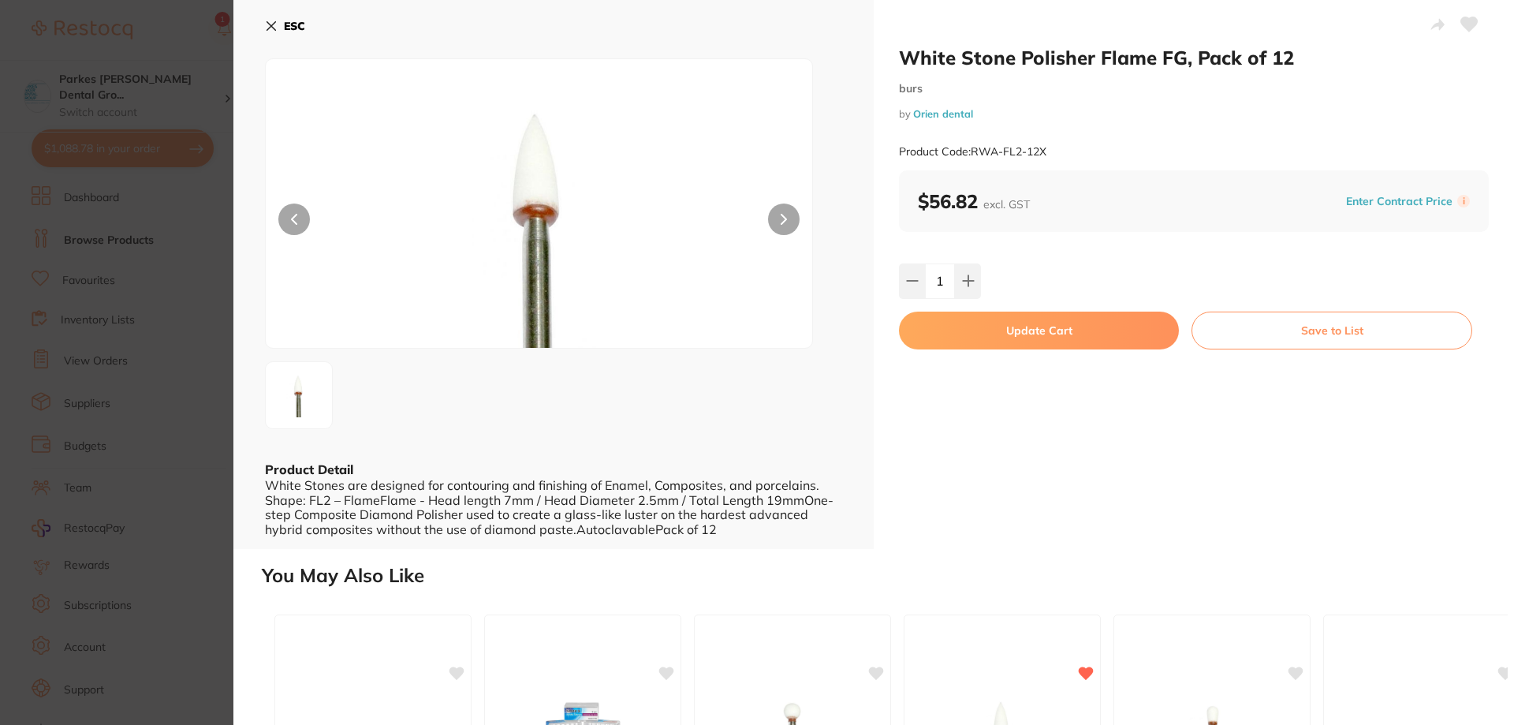
click at [1041, 331] on button "Update Cart" at bounding box center [1039, 331] width 280 height 38
checkbox input "false"
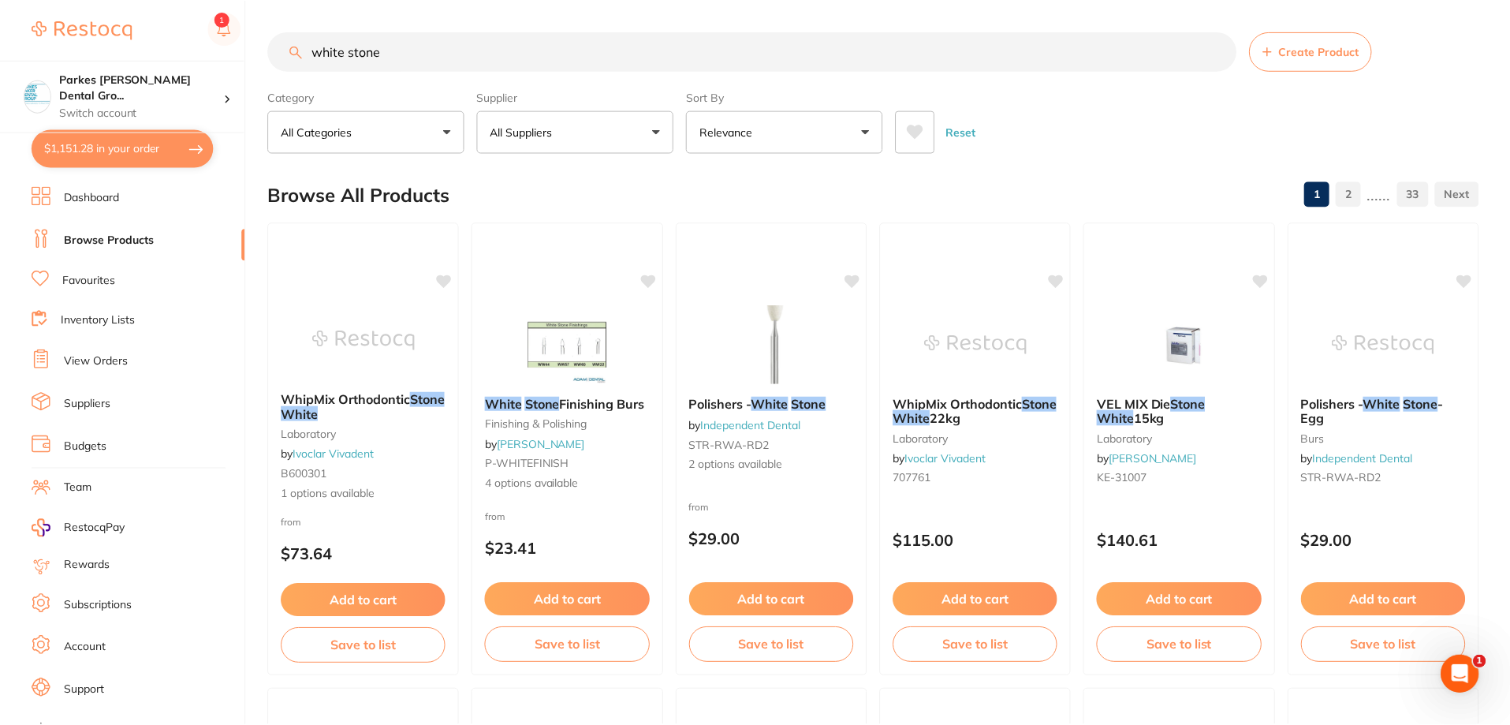
scroll to position [4, 0]
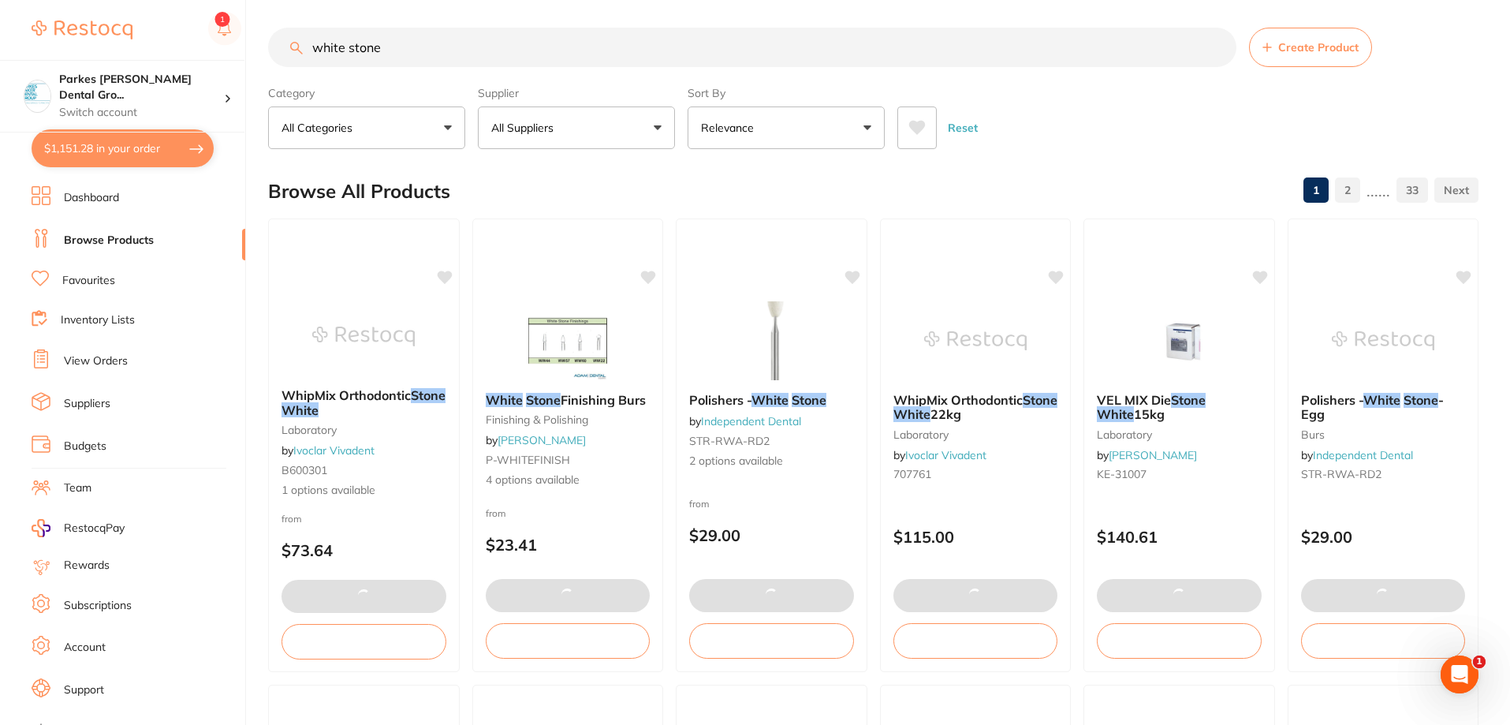
drag, startPoint x: 613, startPoint y: 53, endPoint x: 77, endPoint y: 33, distance: 536.7
click at [77, 33] on div "$1,151.28 Parkes [PERSON_NAME] Dental Gro... Switch account Parkes [PERSON_NAME…" at bounding box center [755, 358] width 1510 height 725
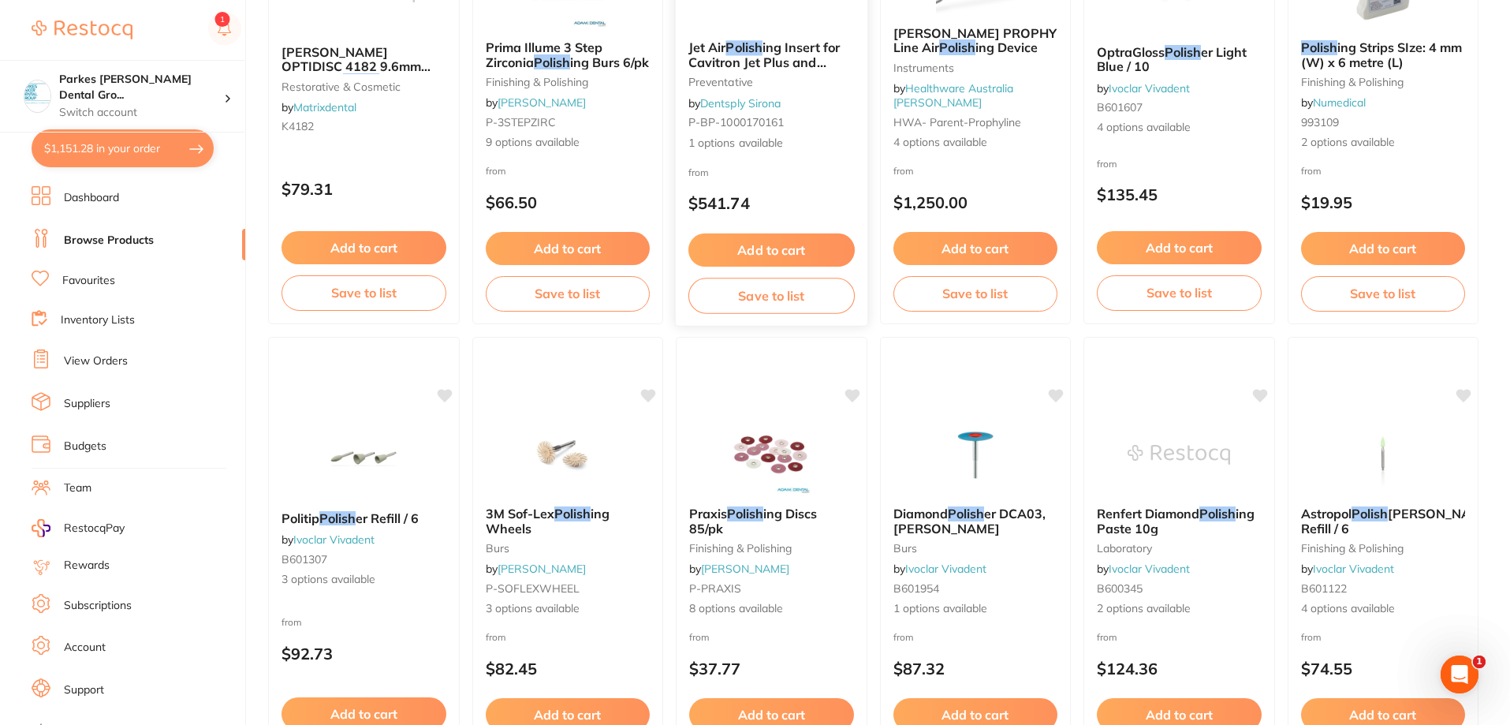
scroll to position [1893, 0]
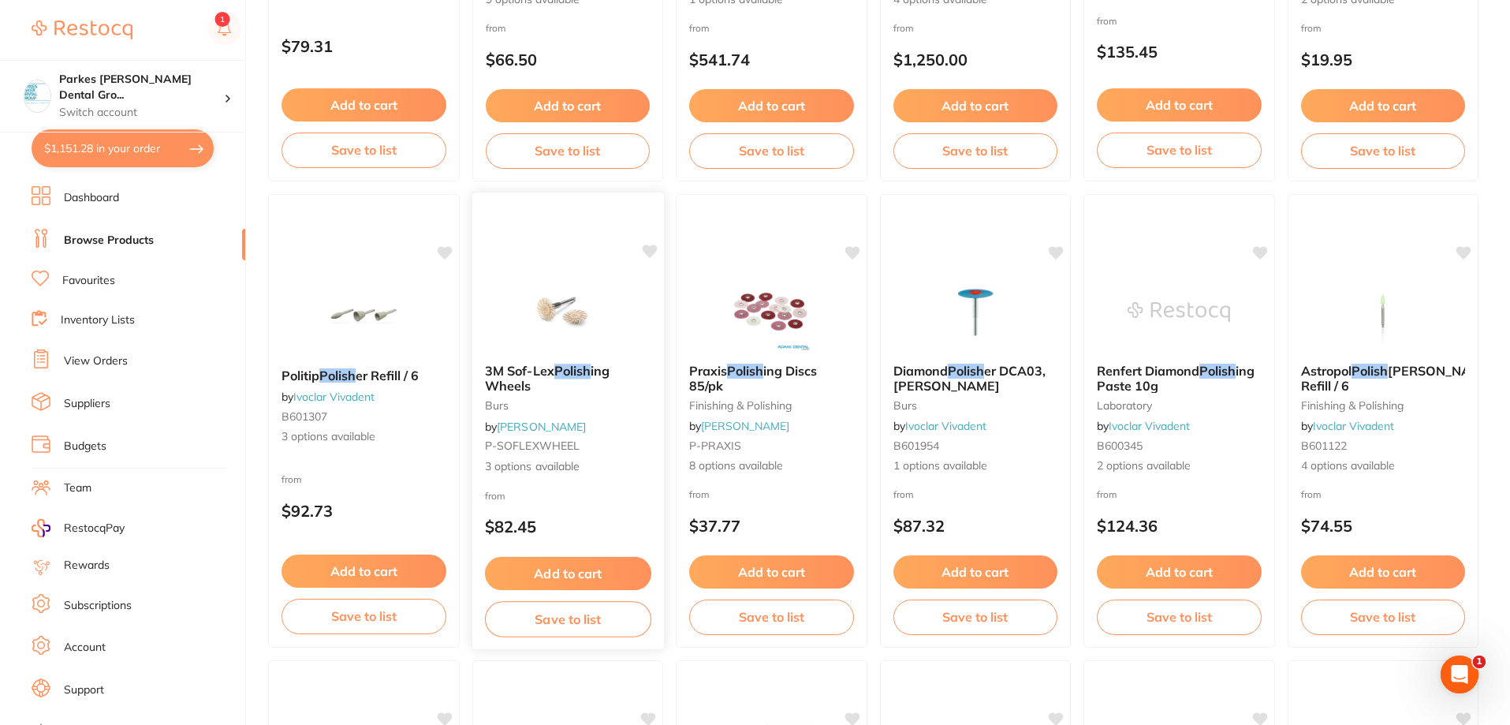
type input "polish"
click at [621, 426] on div "3M Sof-Lex Polish ing Wheels burs by [PERSON_NAME] P-SOFLEXWHEEL 3 options avai…" at bounding box center [568, 419] width 192 height 136
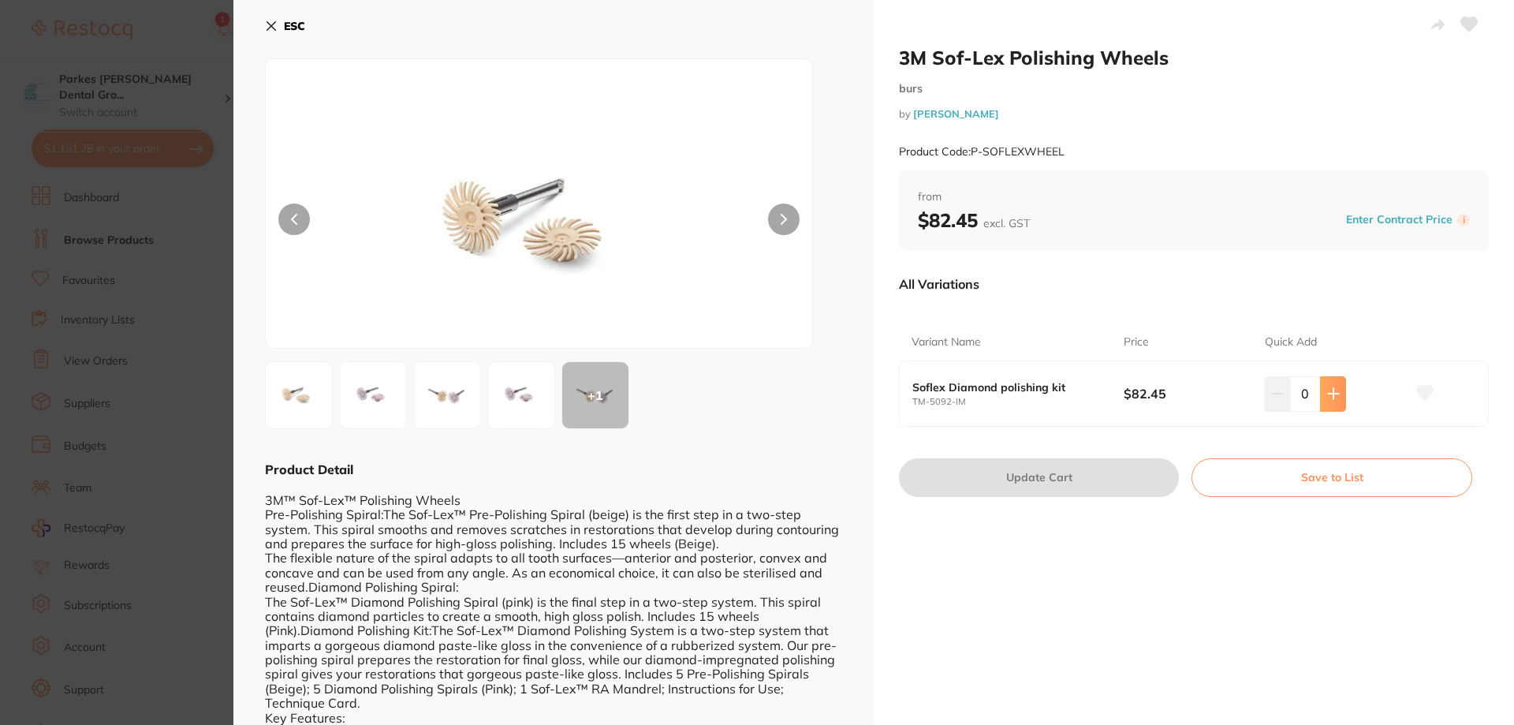
click at [1320, 392] on button at bounding box center [1333, 393] width 26 height 35
type input "1"
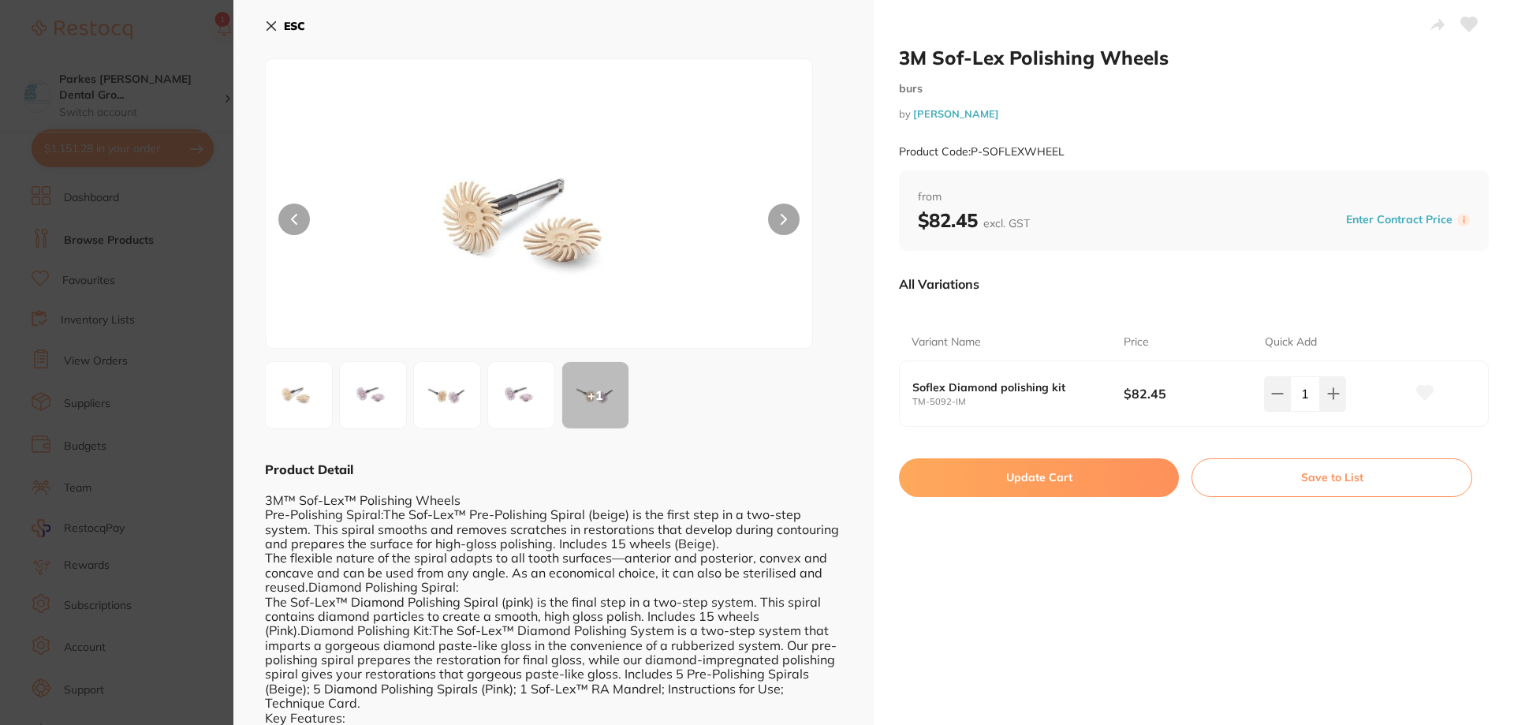
click at [518, 408] on img at bounding box center [521, 395] width 57 height 57
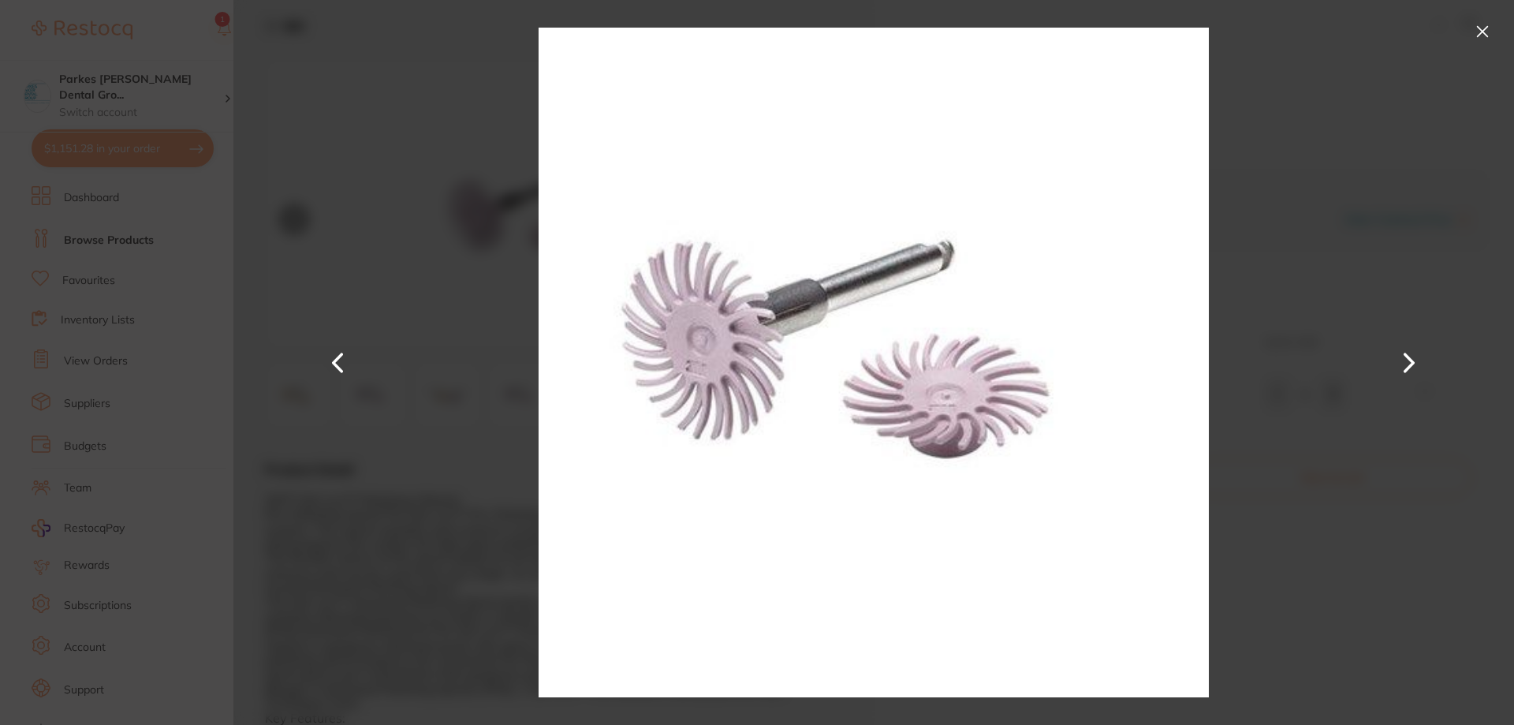
click at [1477, 24] on button at bounding box center [1482, 31] width 25 height 25
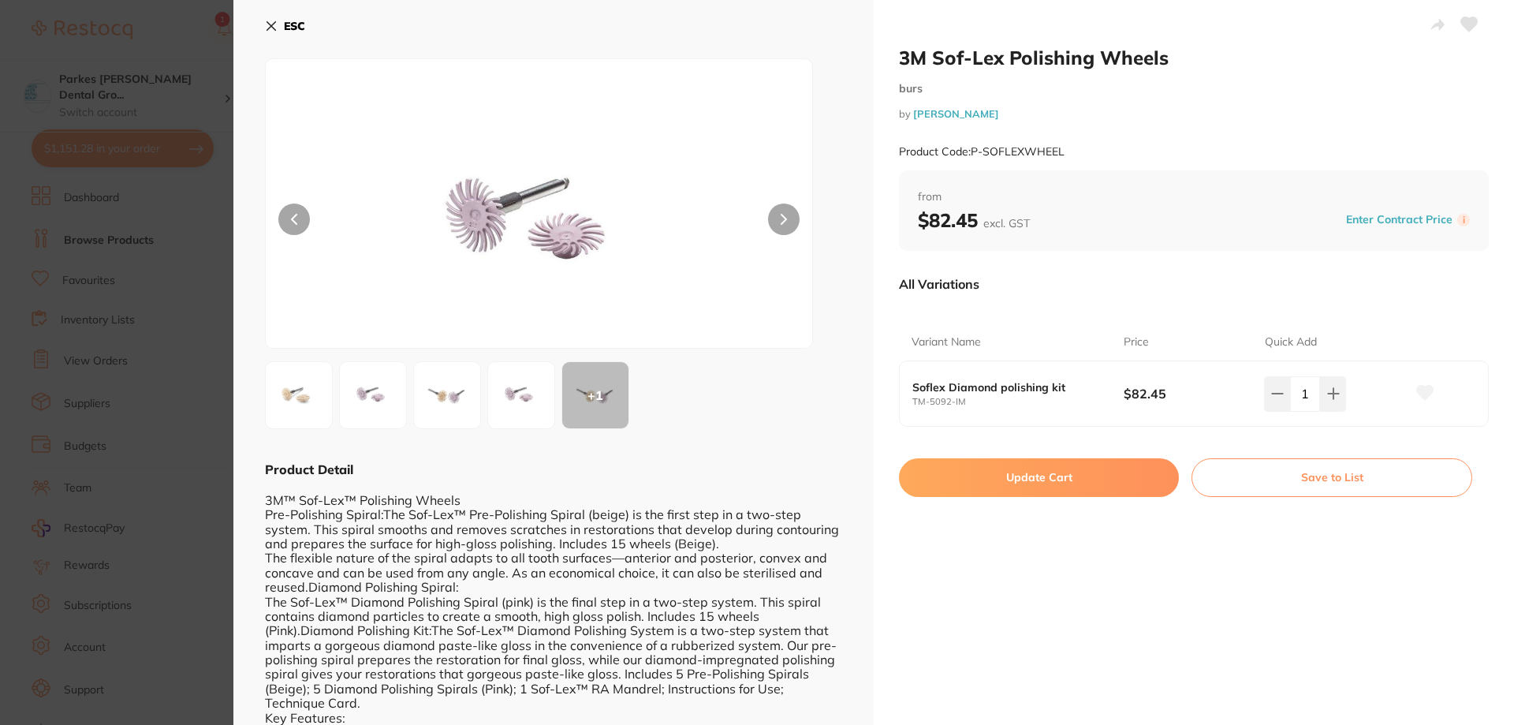
click at [276, 19] on button "ESC" at bounding box center [285, 26] width 40 height 27
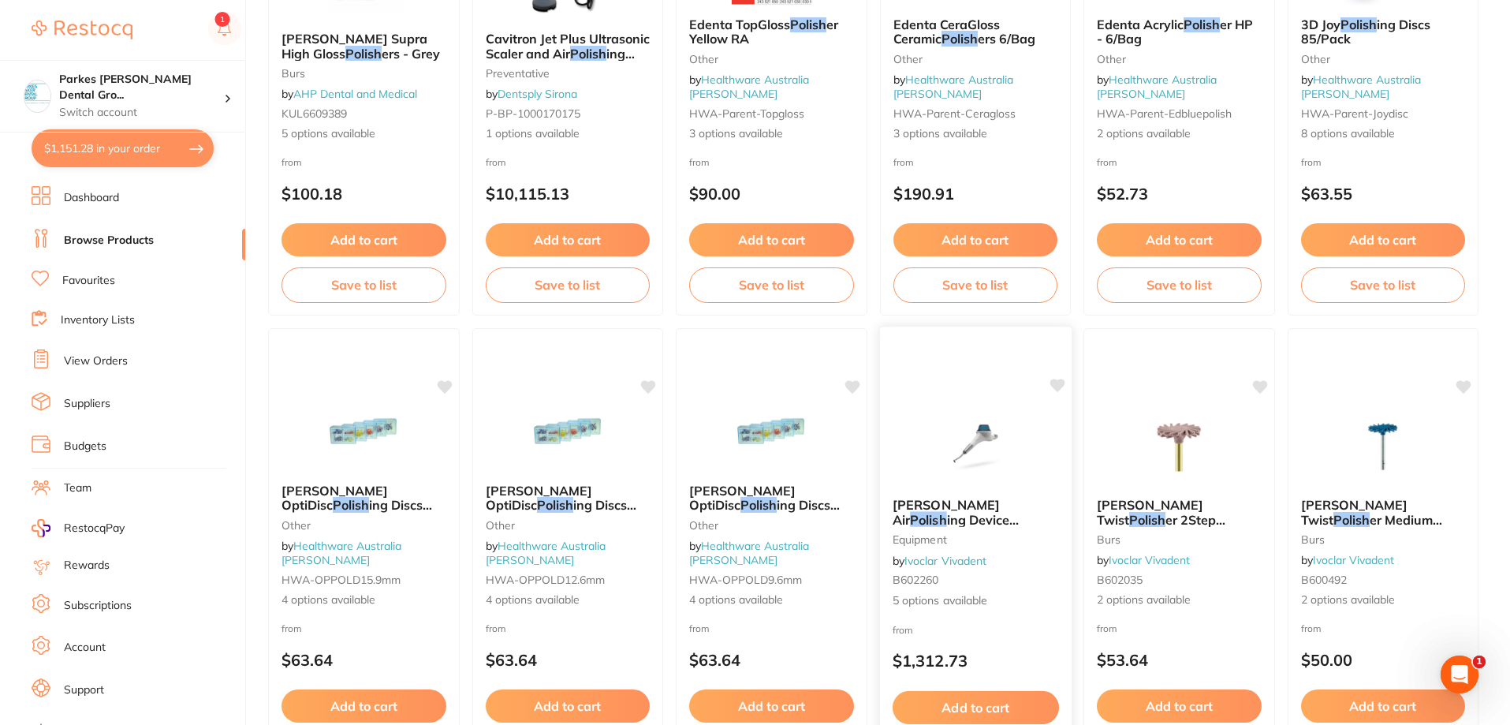
scroll to position [2918, 0]
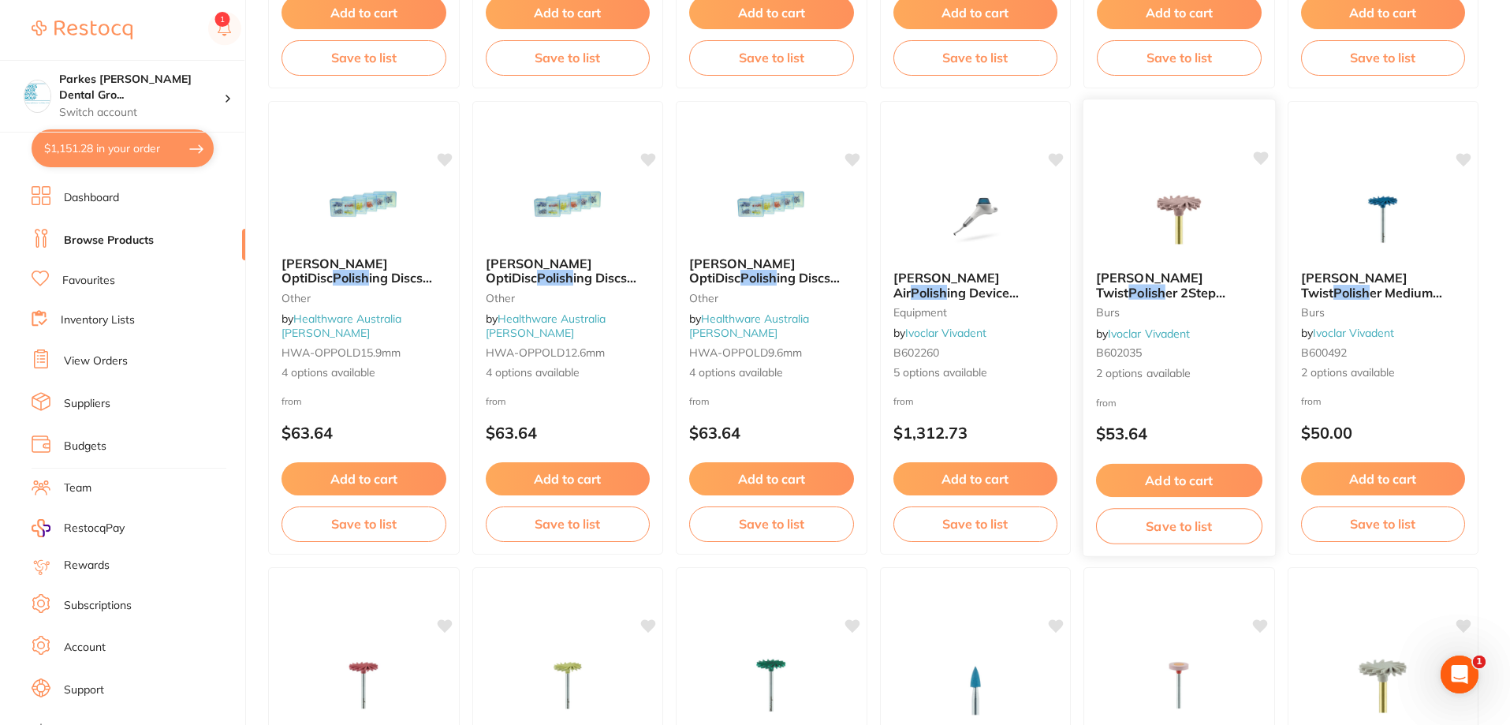
click at [1226, 391] on div "[PERSON_NAME] Twist Polish er 2Step Medium 9769M 104 170 / 2 burs by Ivoclar Vi…" at bounding box center [1180, 326] width 192 height 136
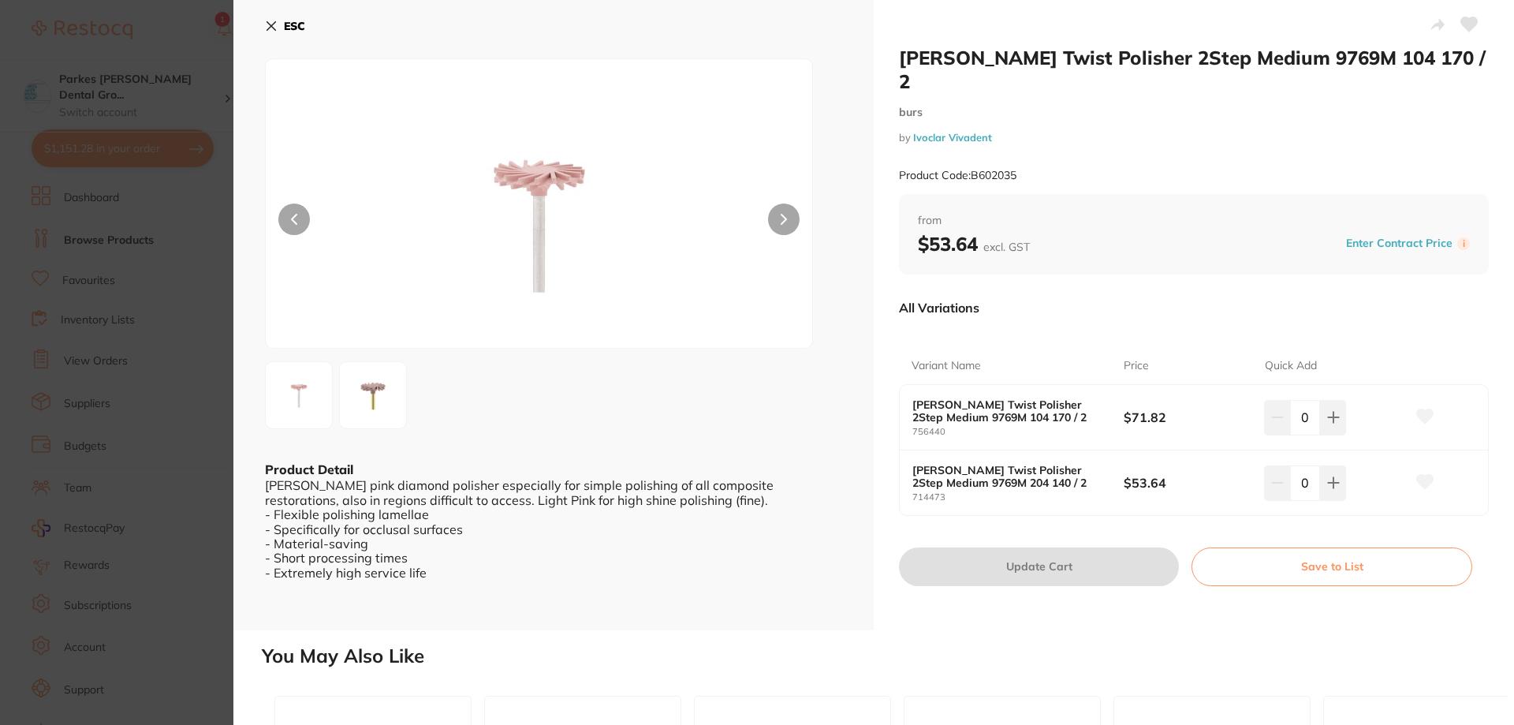
click at [375, 411] on img at bounding box center [373, 395] width 57 height 57
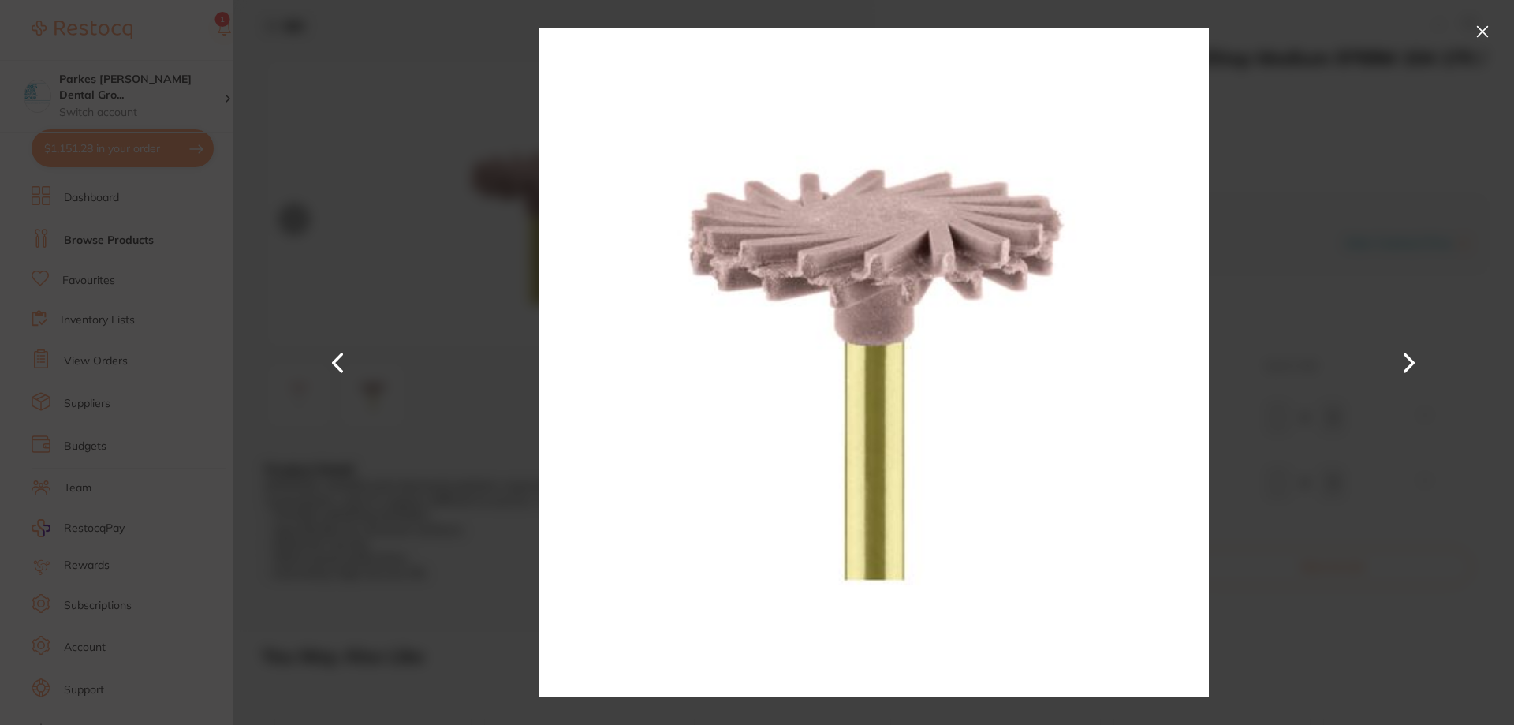
click at [1493, 30] on button at bounding box center [1482, 31] width 25 height 25
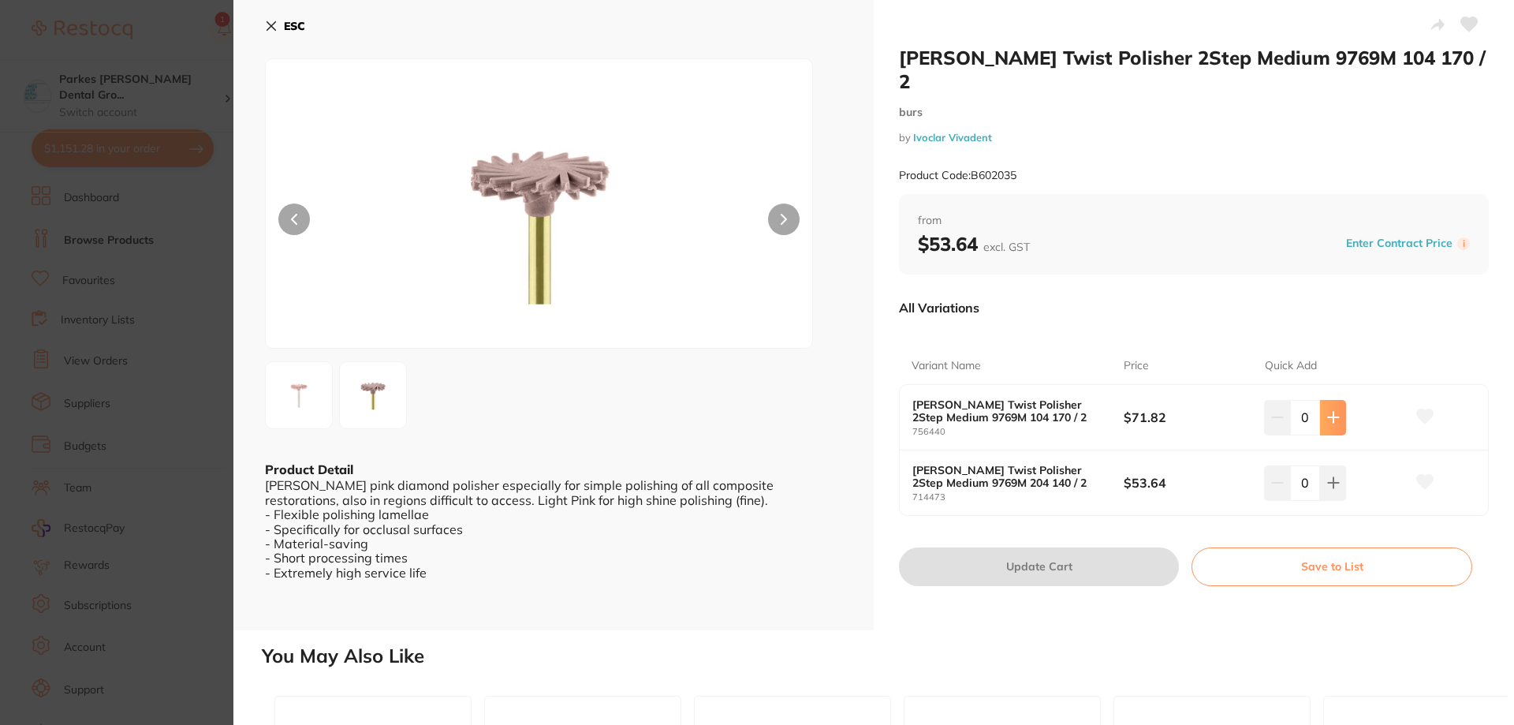
click at [1330, 412] on icon at bounding box center [1333, 417] width 10 height 10
type input "1"
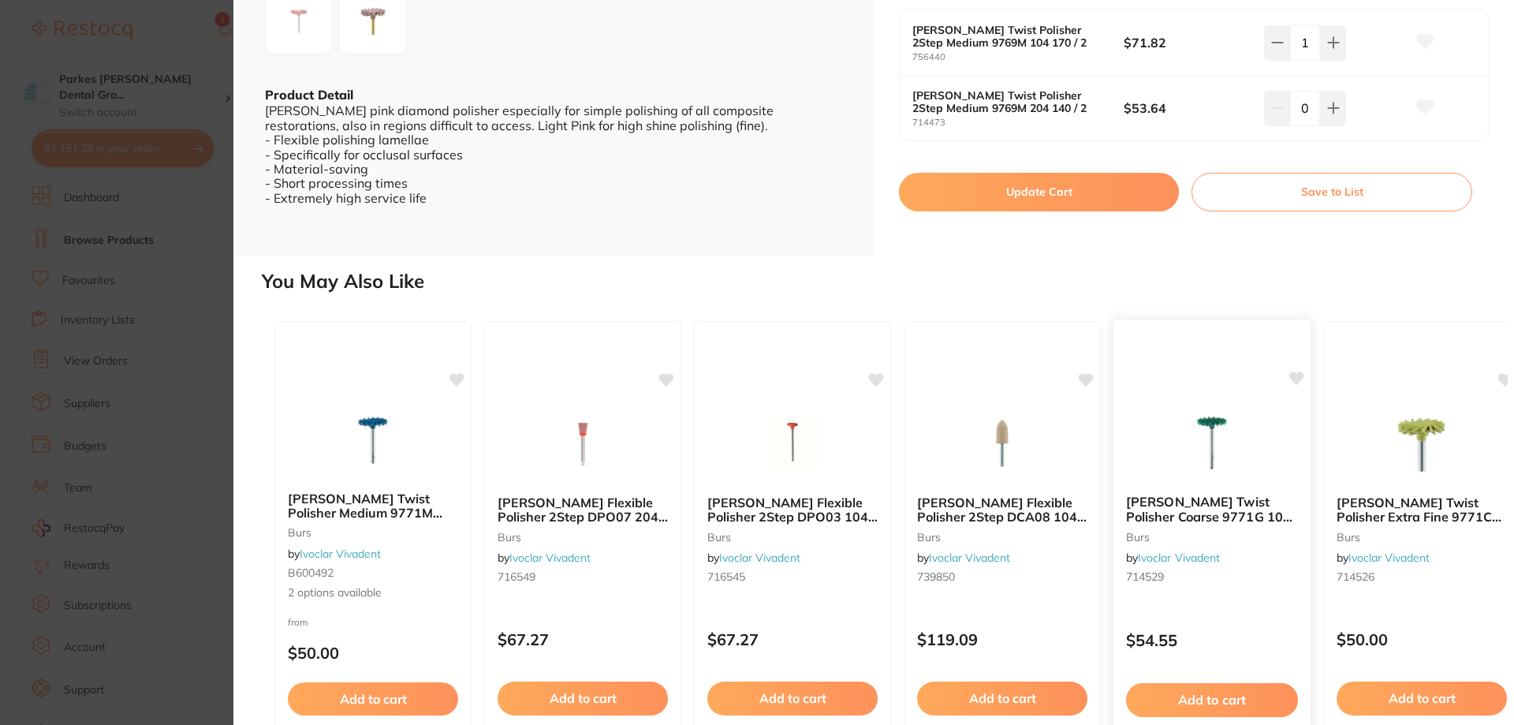
scroll to position [420, 0]
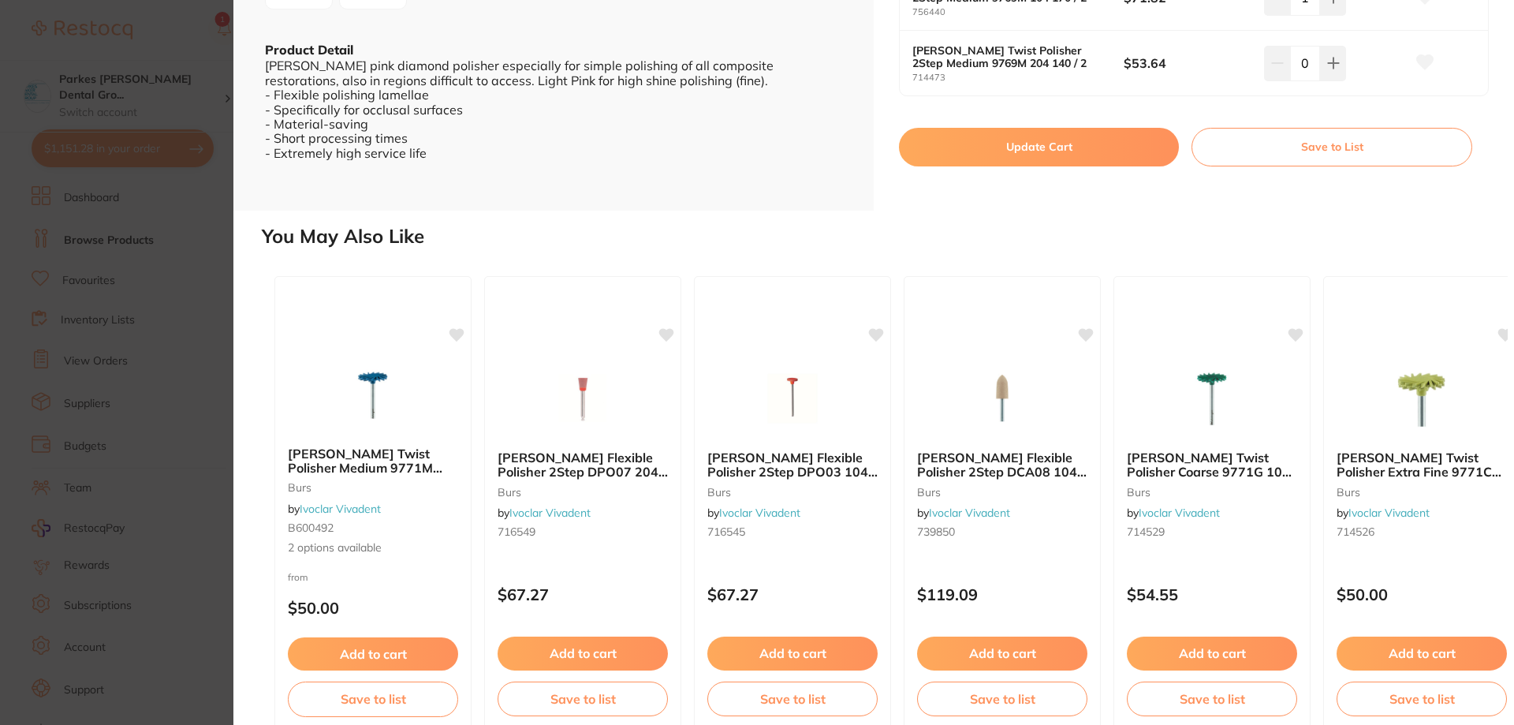
click at [1086, 129] on button "Update Cart" at bounding box center [1039, 147] width 280 height 38
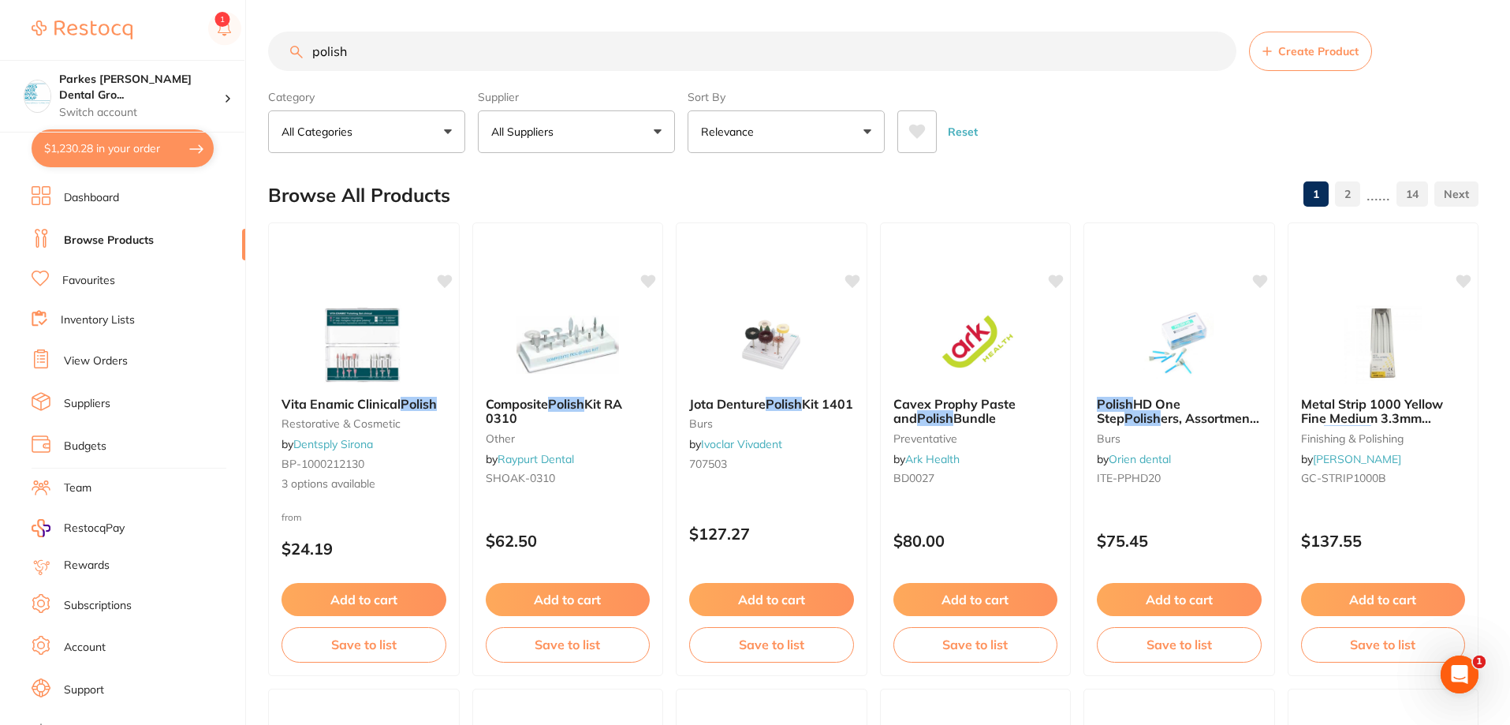
click at [509, 54] on input "polish" at bounding box center [752, 51] width 968 height 39
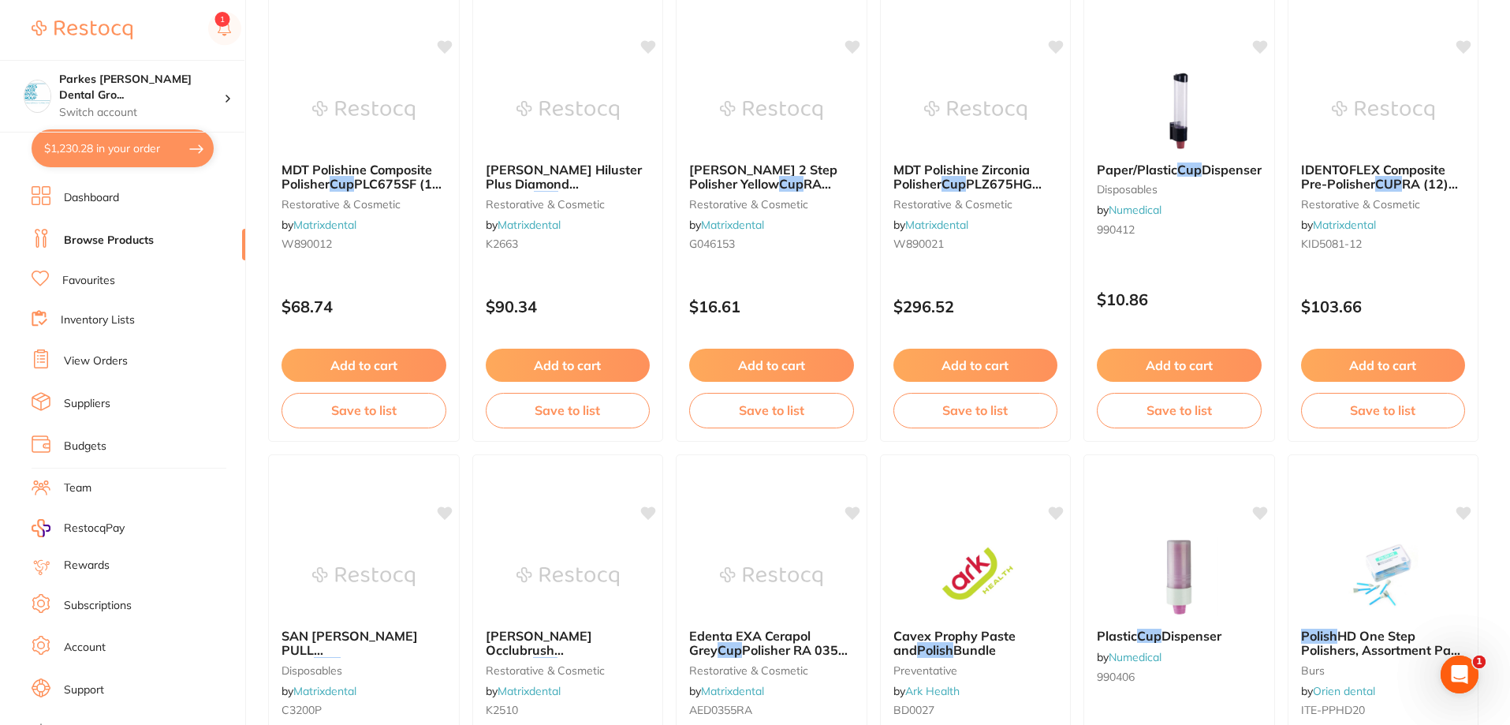
scroll to position [3762, 0]
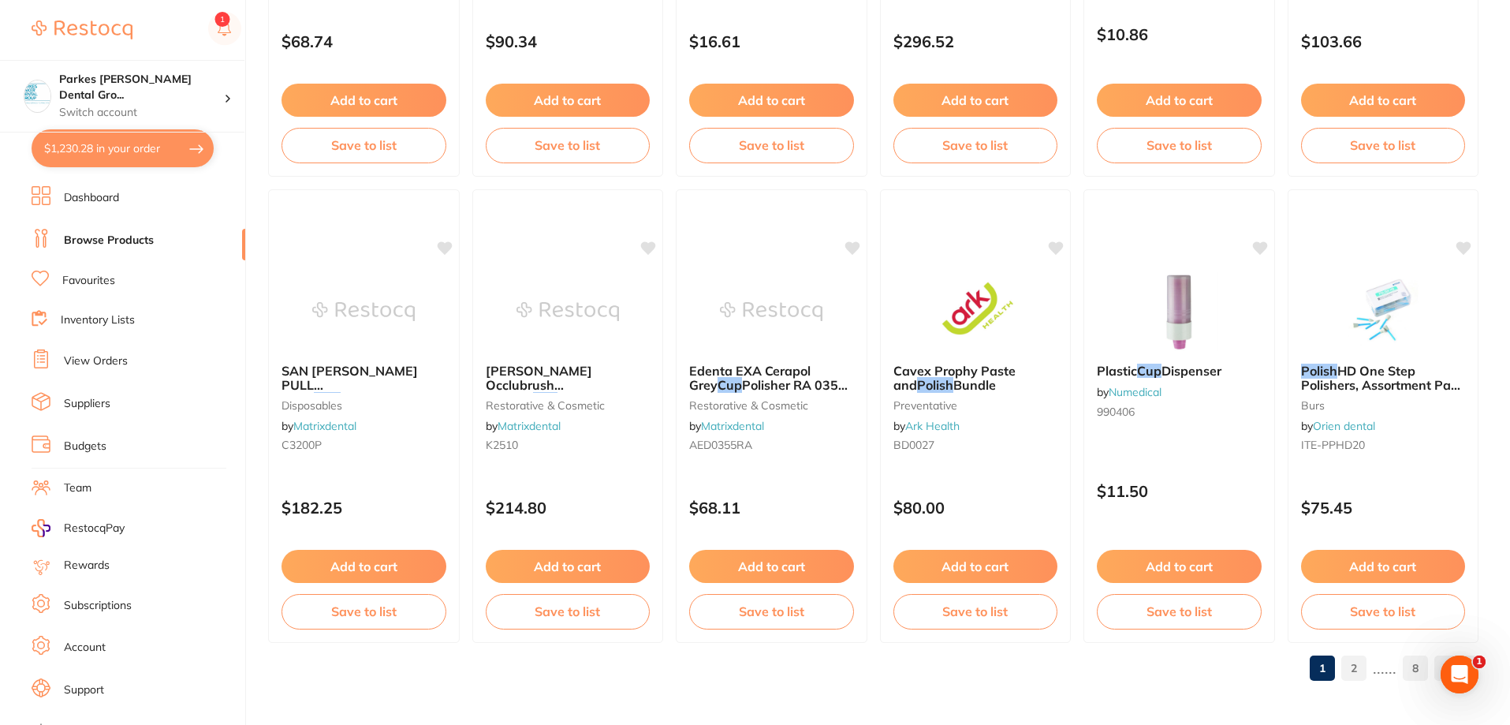
click at [1364, 673] on link "2" at bounding box center [1354, 668] width 25 height 32
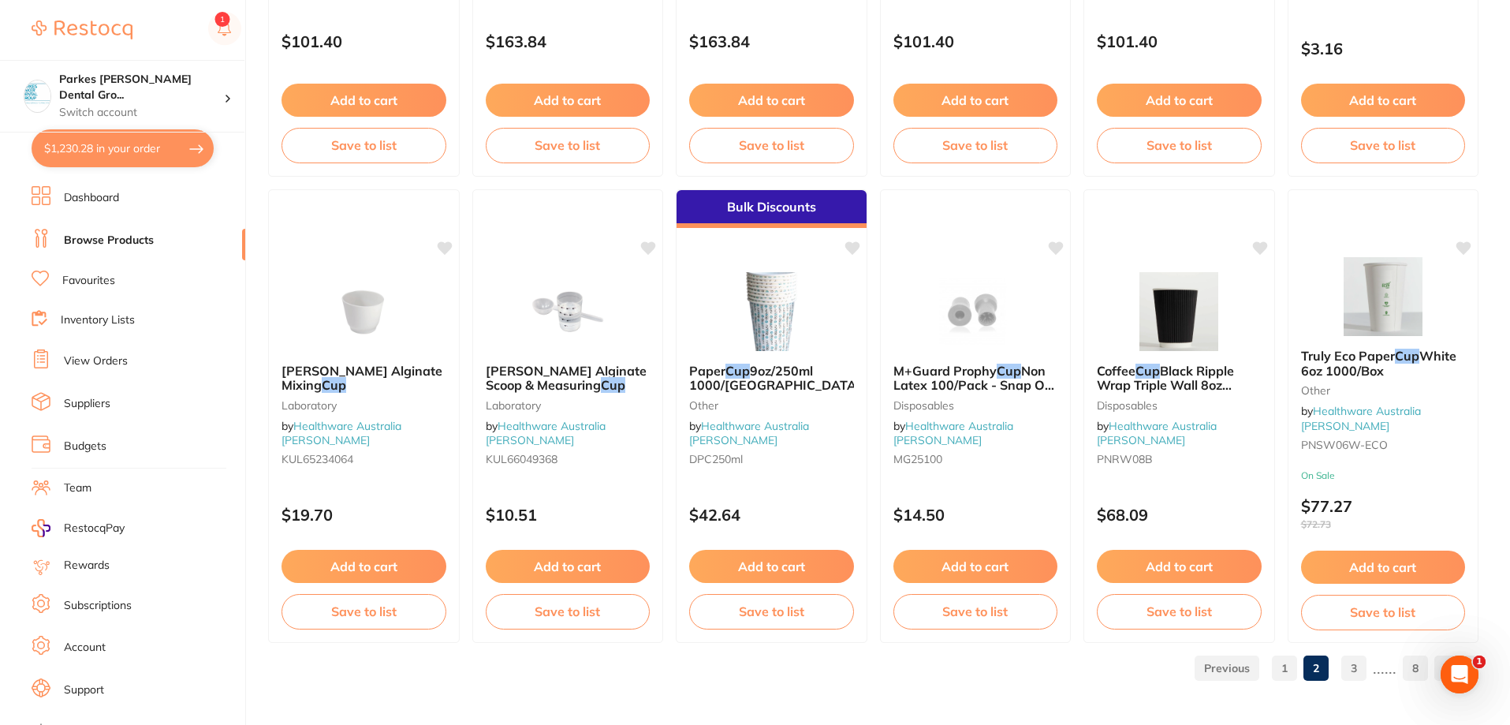
click at [1357, 673] on link "3" at bounding box center [1354, 668] width 25 height 32
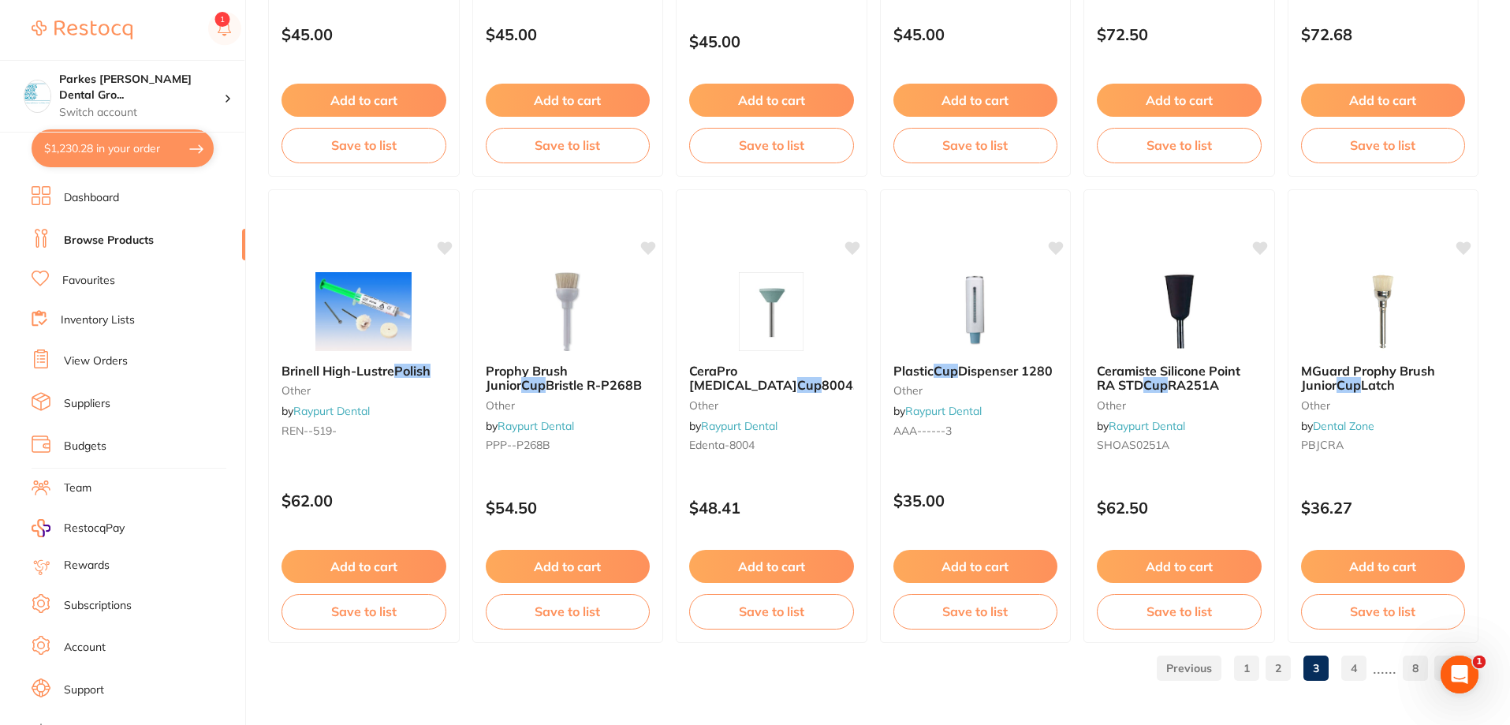
click at [1367, 659] on link "4" at bounding box center [1354, 668] width 25 height 32
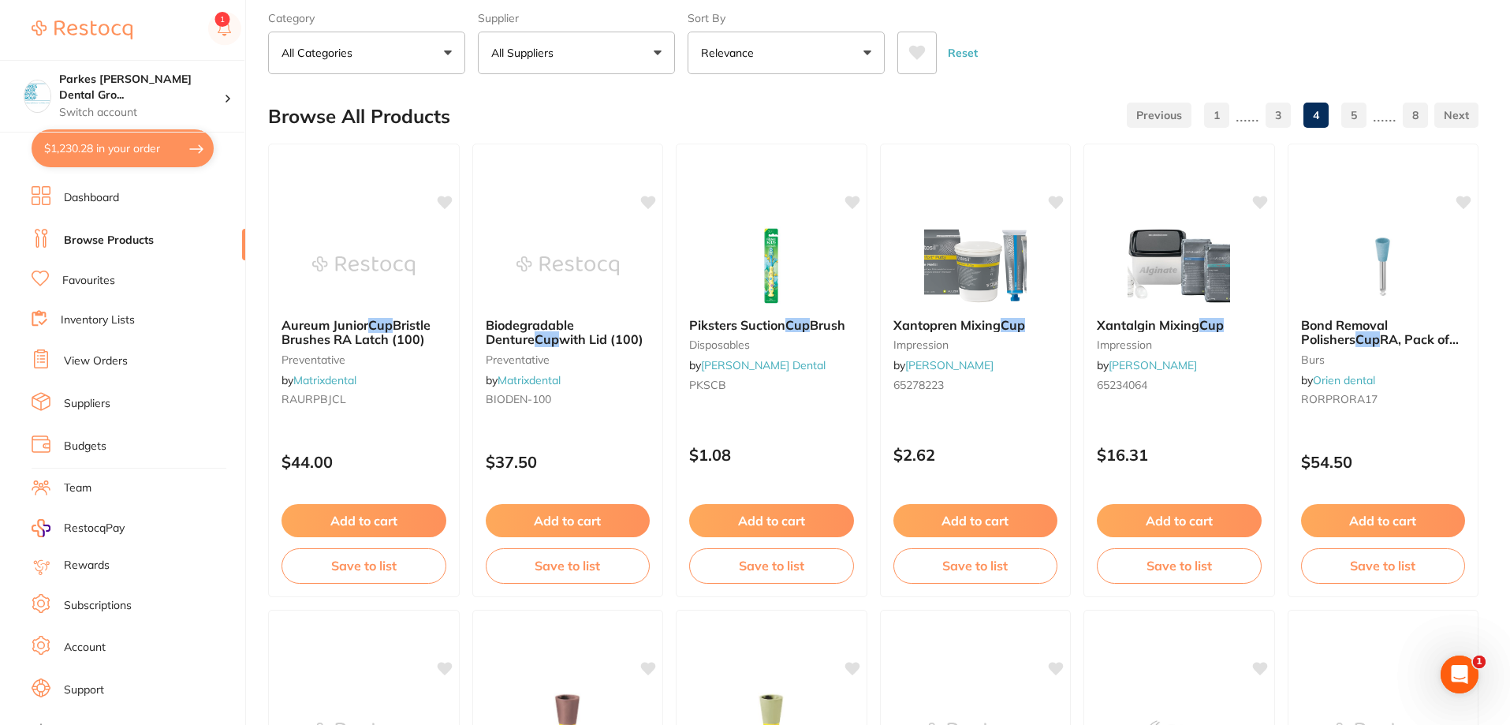
scroll to position [0, 0]
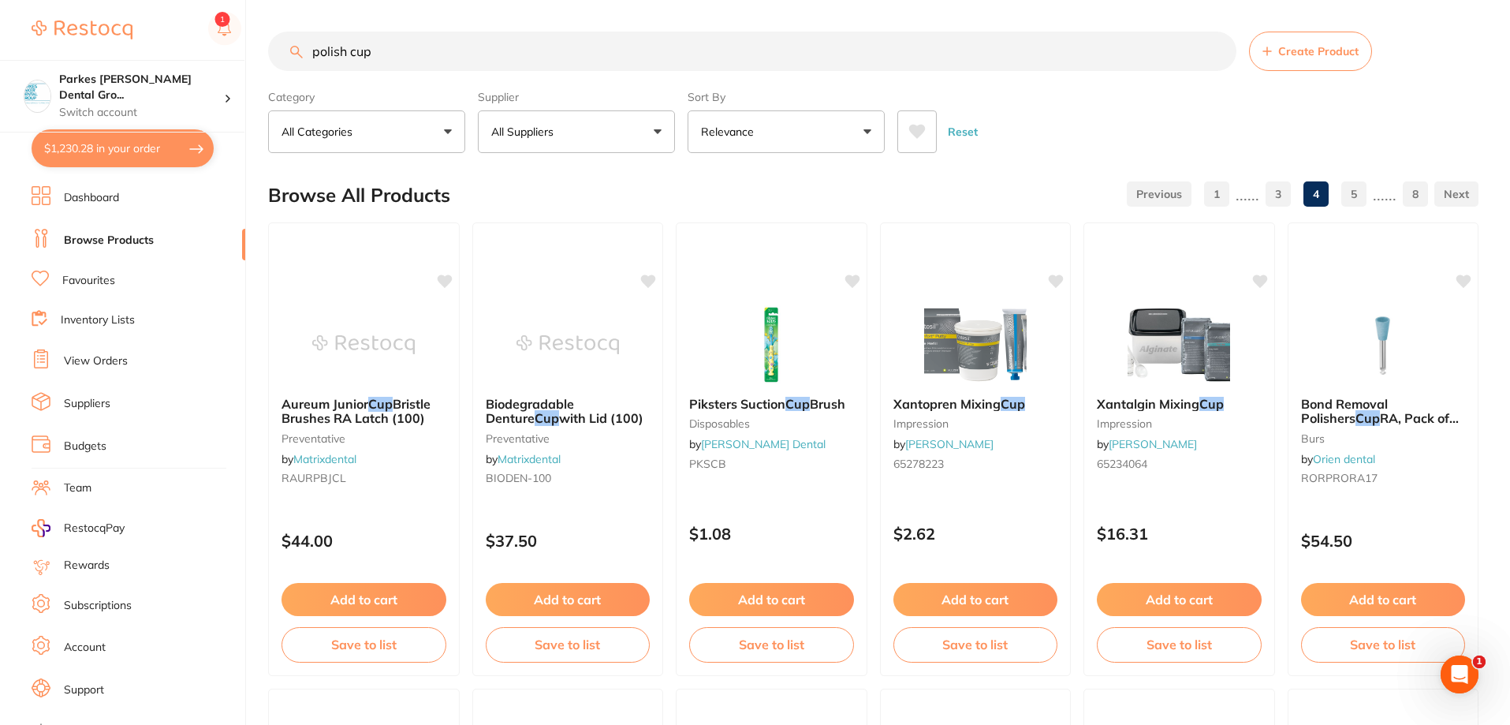
drag, startPoint x: 302, startPoint y: 50, endPoint x: 149, endPoint y: 28, distance: 154.6
click at [149, 28] on div "$1,230.28 Parkes [PERSON_NAME] Dental Gro... Switch account Parkes [PERSON_NAME…" at bounding box center [755, 362] width 1510 height 725
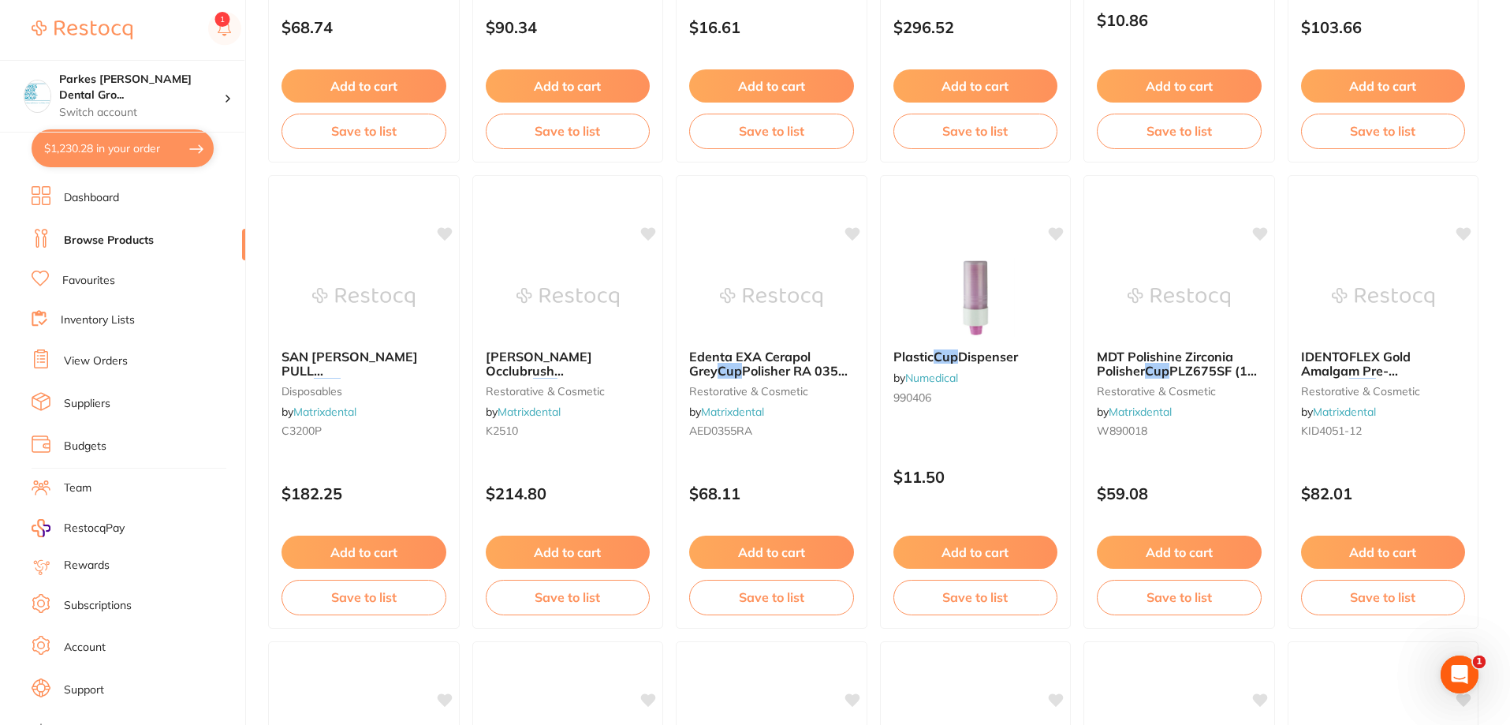
scroll to position [3131, 0]
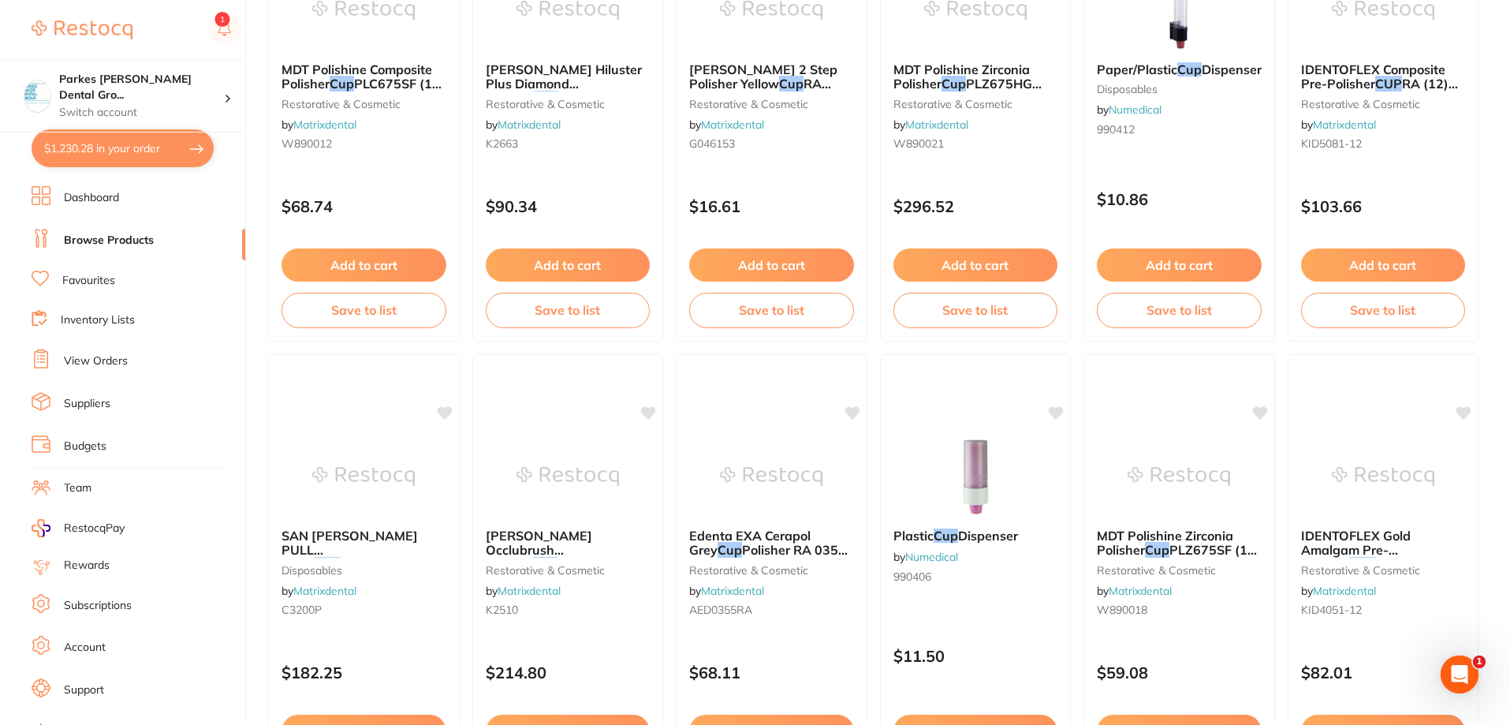
type input "cup"
